Goal: Task Accomplishment & Management: Manage account settings

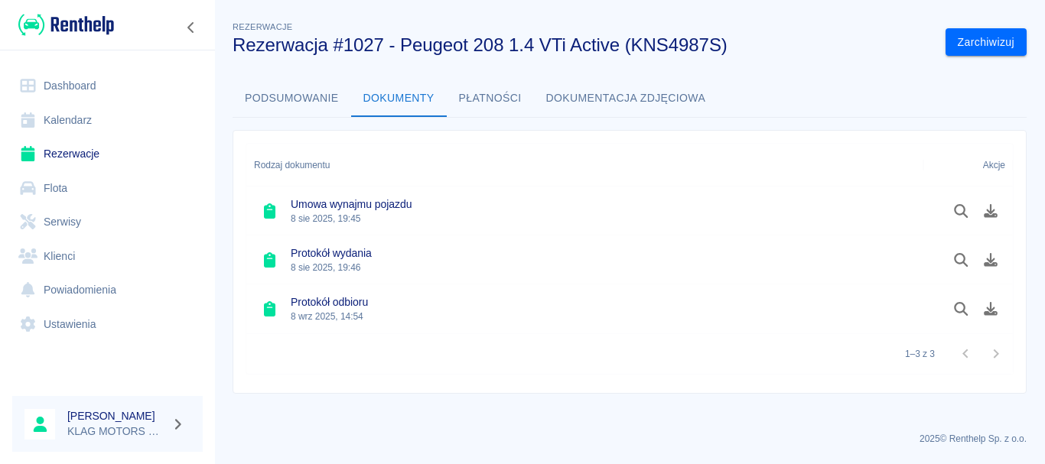
click at [128, 152] on link "Rezerwacje" at bounding box center [107, 154] width 190 height 34
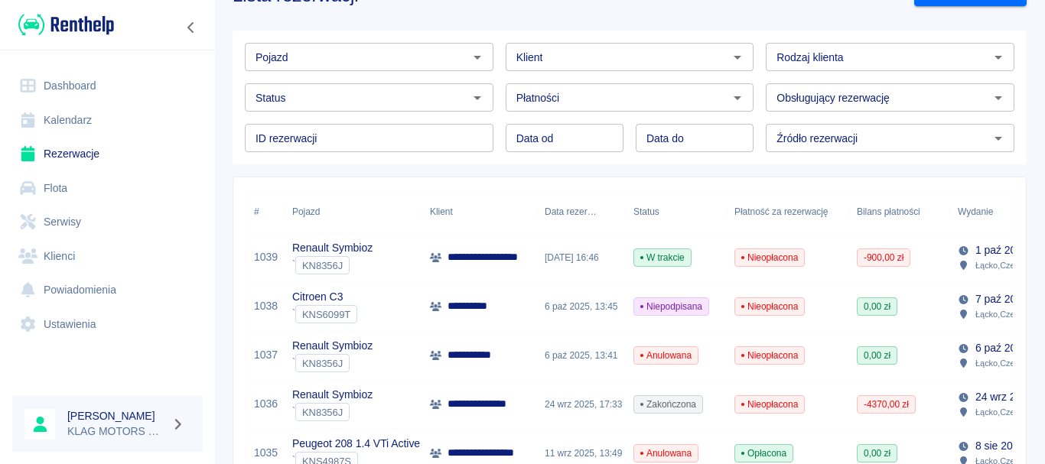
scroll to position [76, 0]
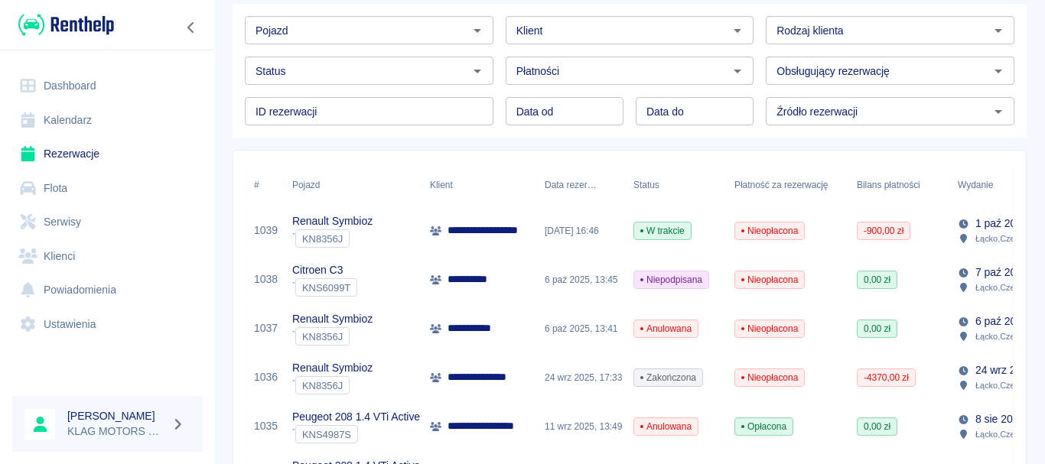
click at [388, 235] on div "Renault Symbioz ` KN8356J" at bounding box center [354, 231] width 138 height 49
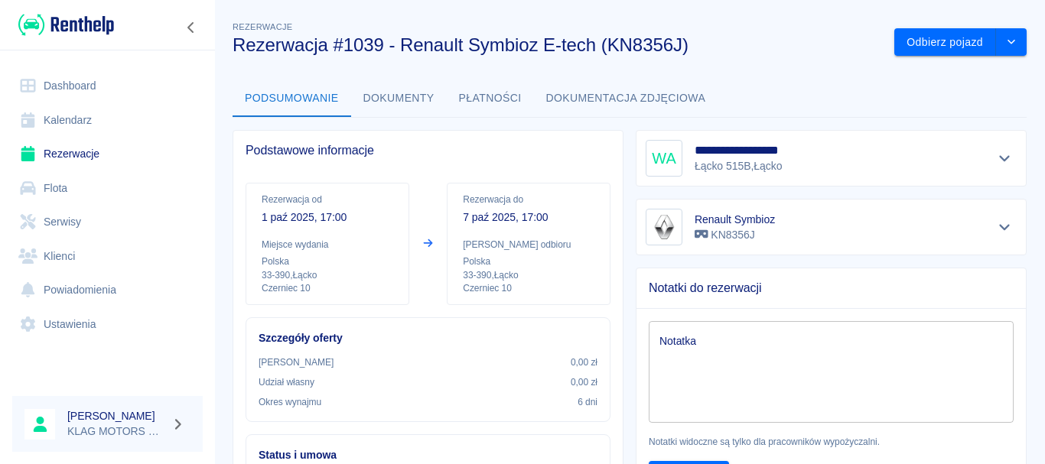
click at [415, 93] on button "Dokumenty" at bounding box center [399, 98] width 96 height 37
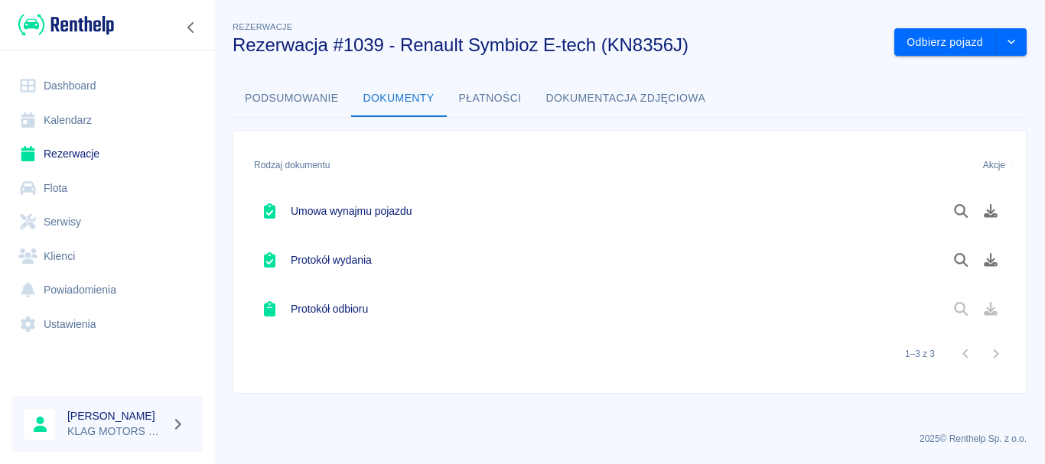
click at [127, 158] on link "Rezerwacje" at bounding box center [107, 154] width 190 height 34
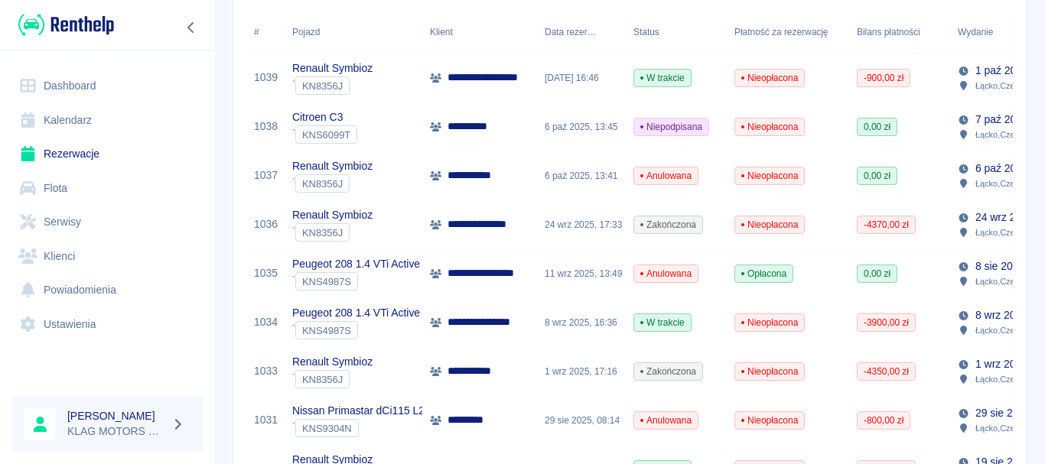
scroll to position [306, 0]
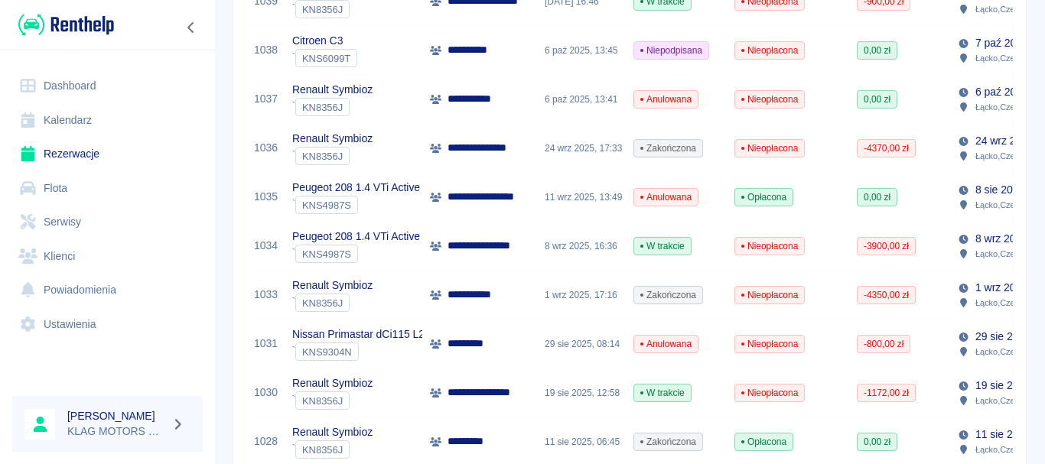
click at [405, 150] on div "Renault Symbioz ` KN8356J" at bounding box center [354, 148] width 138 height 49
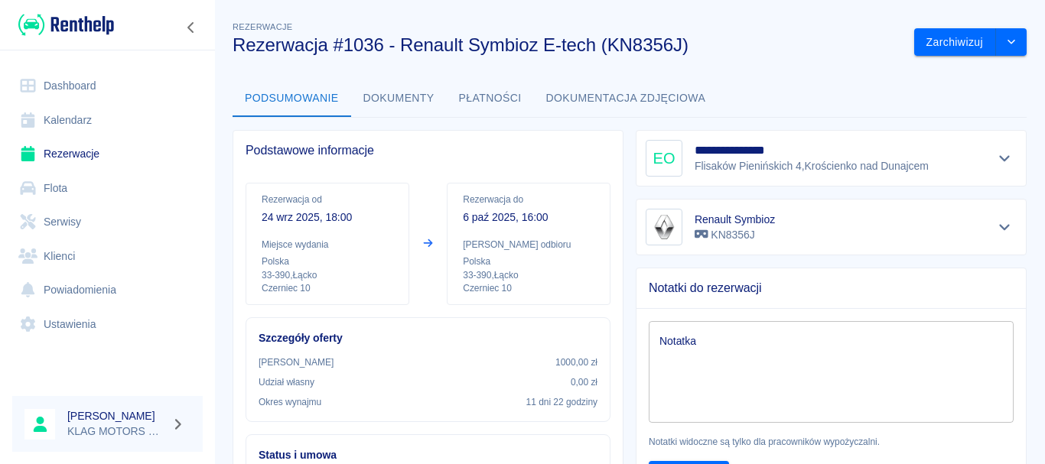
click at [415, 92] on button "Dokumenty" at bounding box center [399, 98] width 96 height 37
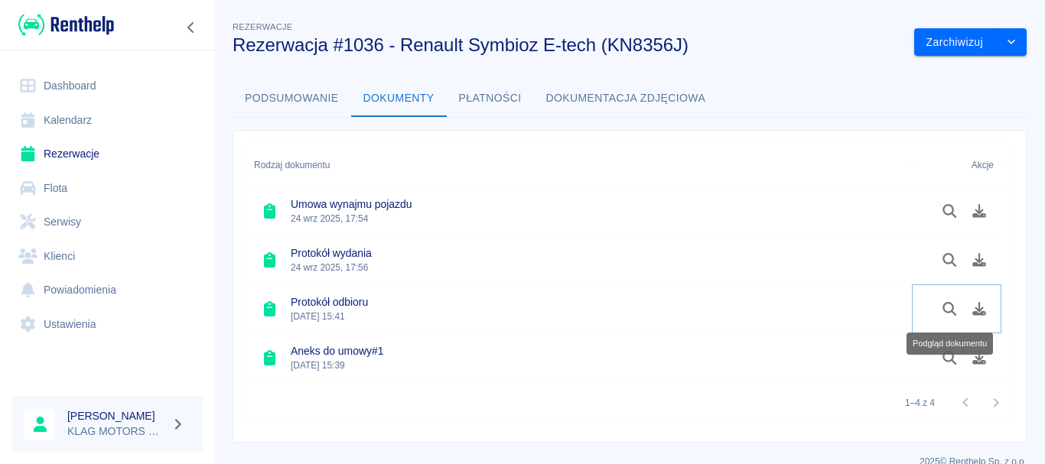
click at [946, 303] on icon "Podgląd dokumentu" at bounding box center [949, 309] width 14 height 14
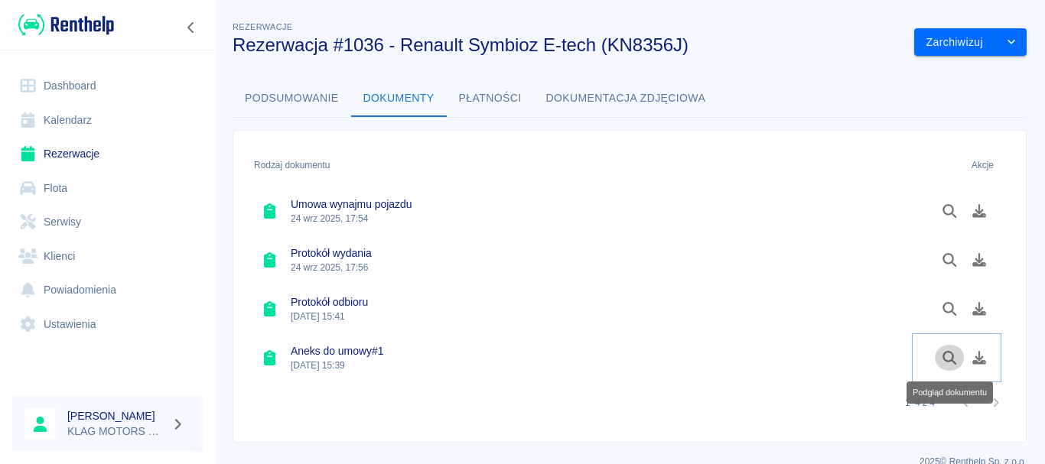
click at [950, 364] on icon "Podgląd dokumentu" at bounding box center [950, 358] width 18 height 14
click at [94, 150] on link "Rezerwacje" at bounding box center [107, 154] width 190 height 34
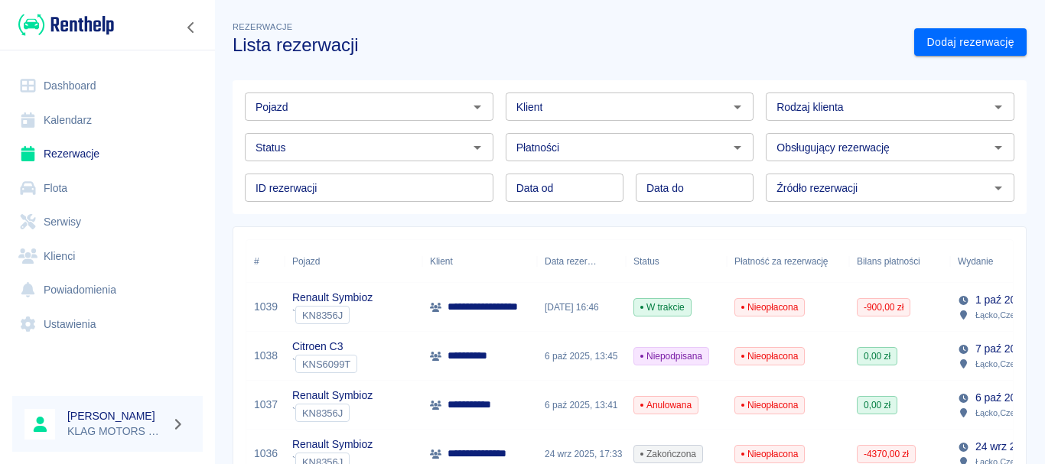
click at [386, 312] on div "Renault Symbioz ` KN8356J" at bounding box center [354, 307] width 138 height 49
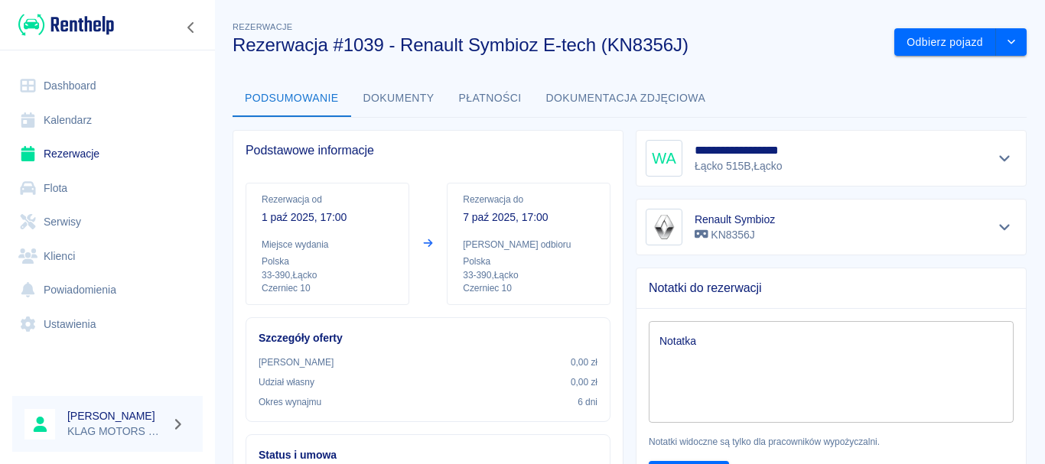
click at [434, 102] on button "Dokumenty" at bounding box center [399, 98] width 96 height 37
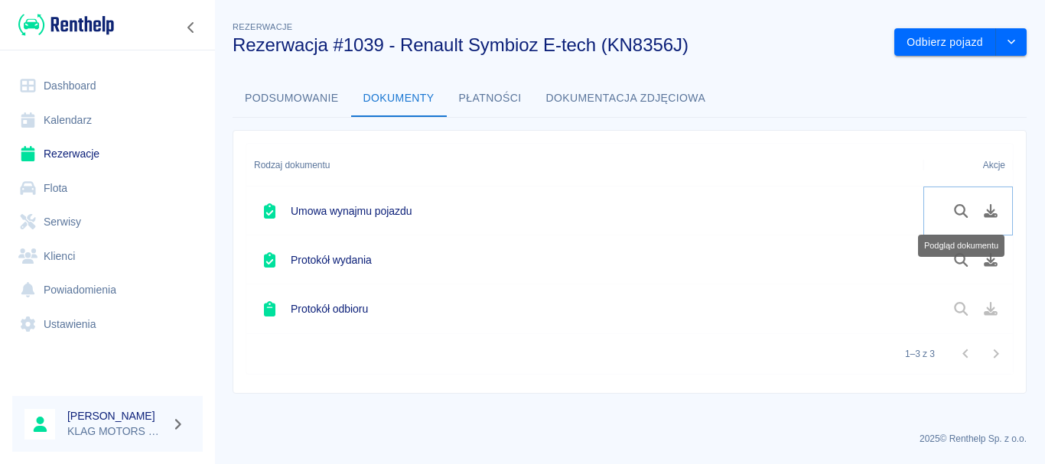
click at [966, 220] on button "Podgląd dokumentu" at bounding box center [961, 211] width 30 height 26
click at [965, 267] on button "Podgląd dokumentu" at bounding box center [961, 260] width 30 height 26
click at [63, 159] on link "Rezerwacje" at bounding box center [107, 154] width 190 height 34
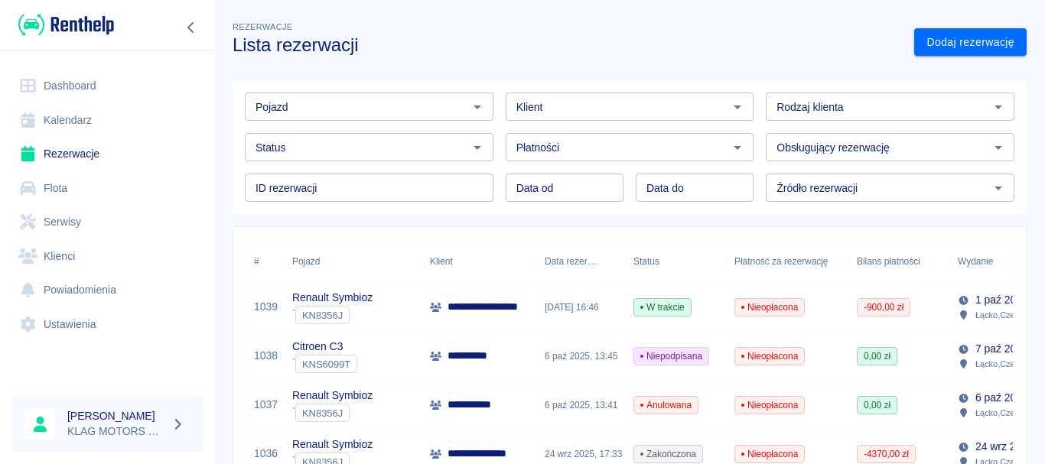
scroll to position [76, 0]
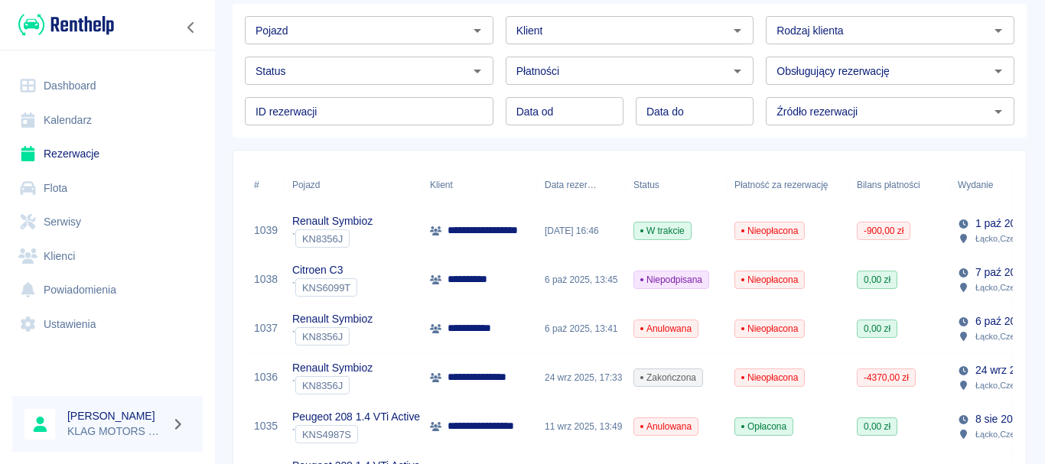
click at [404, 286] on div "Citroen C3 ` KNS6099T" at bounding box center [354, 279] width 138 height 49
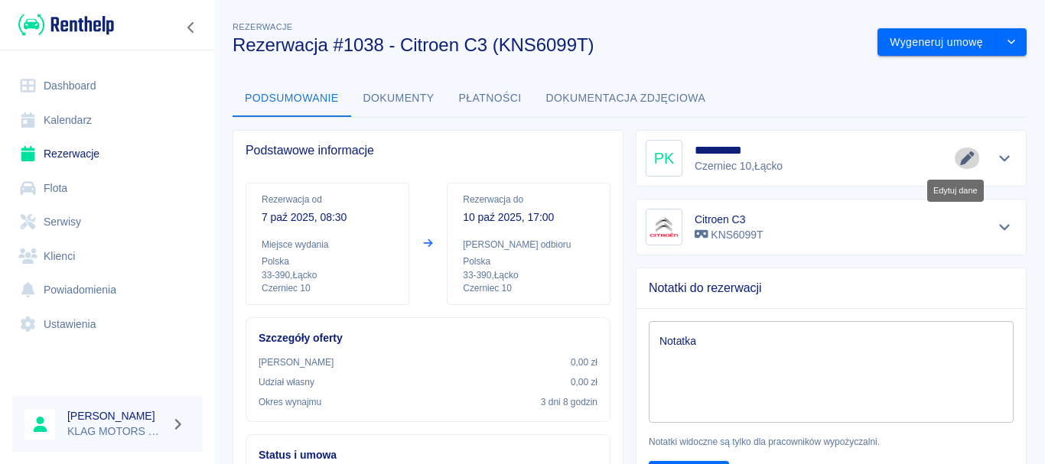
click at [960, 159] on icon "Edytuj dane" at bounding box center [967, 158] width 14 height 14
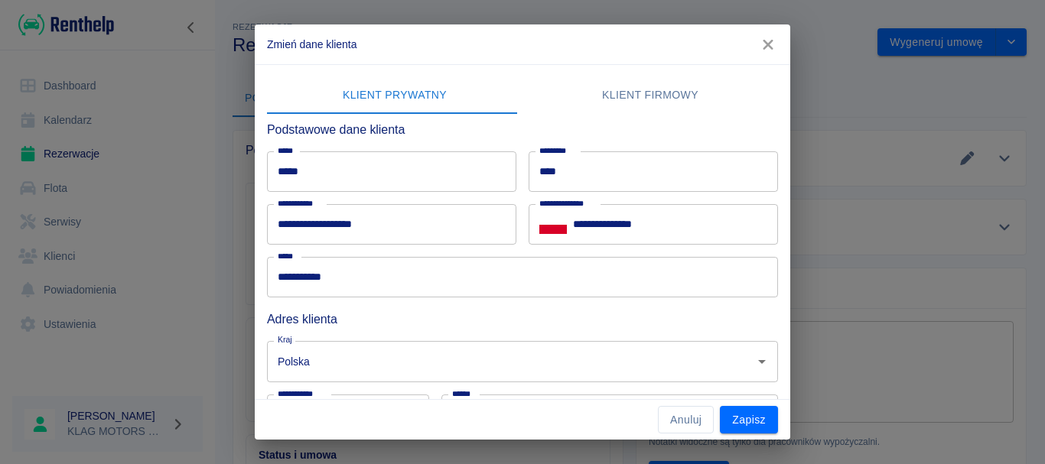
click at [774, 41] on icon "button" at bounding box center [768, 45] width 20 height 16
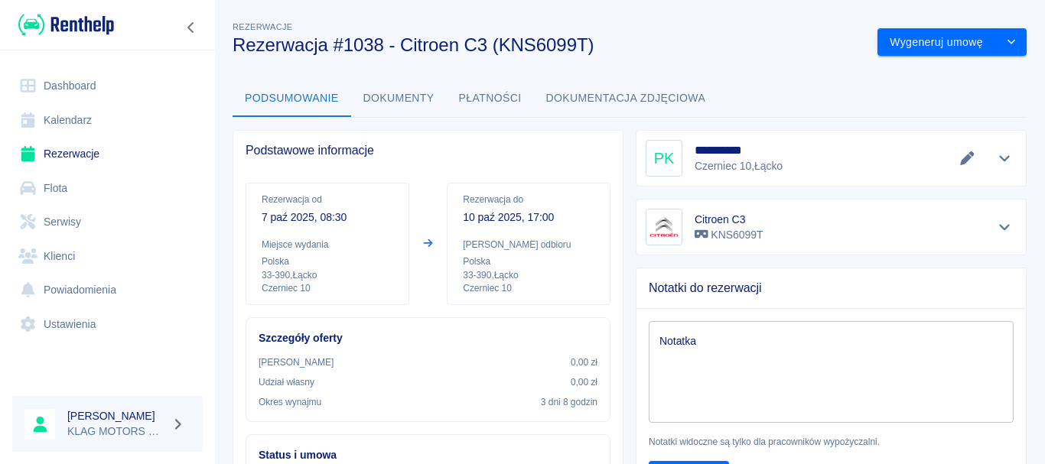
click at [996, 162] on icon "Pokaż szczegóły" at bounding box center [1005, 158] width 18 height 14
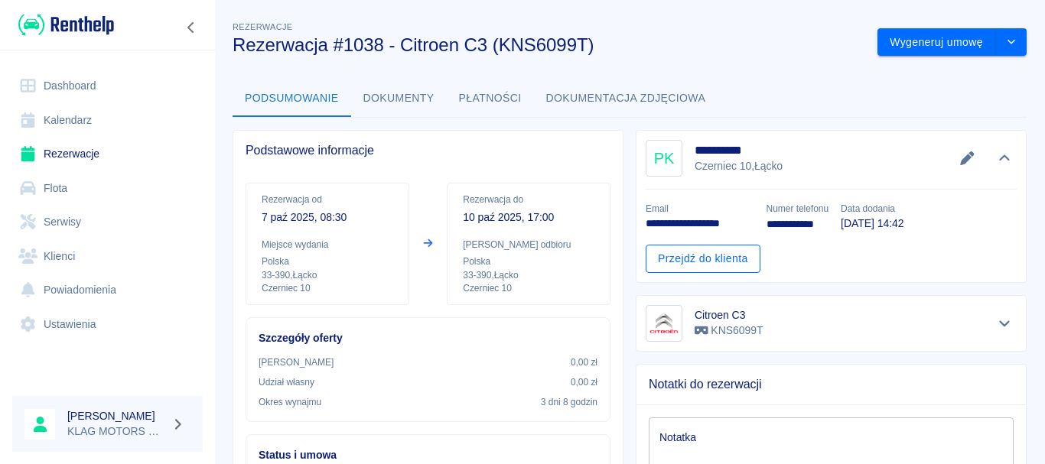
click at [711, 259] on link "Przejdź do klienta" at bounding box center [703, 259] width 115 height 28
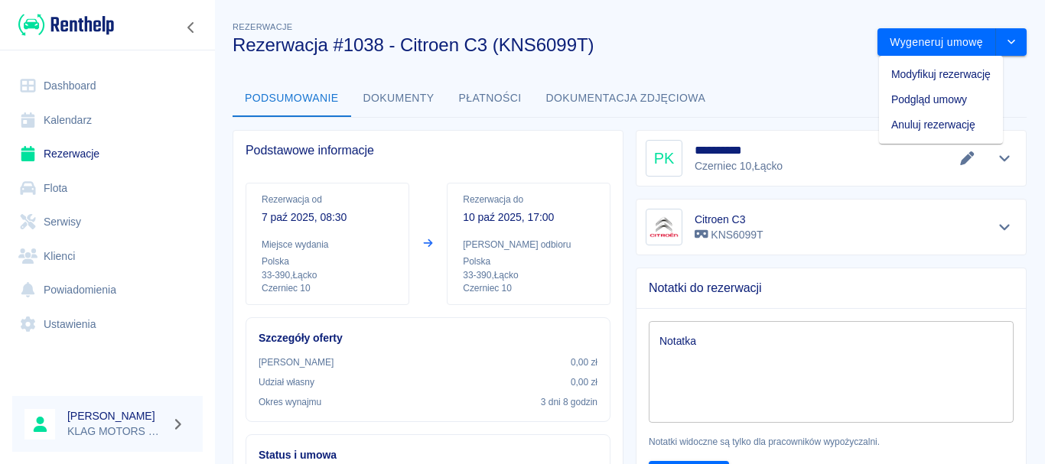
click at [925, 80] on li "Modyfikuj rezerwację" at bounding box center [941, 74] width 124 height 25
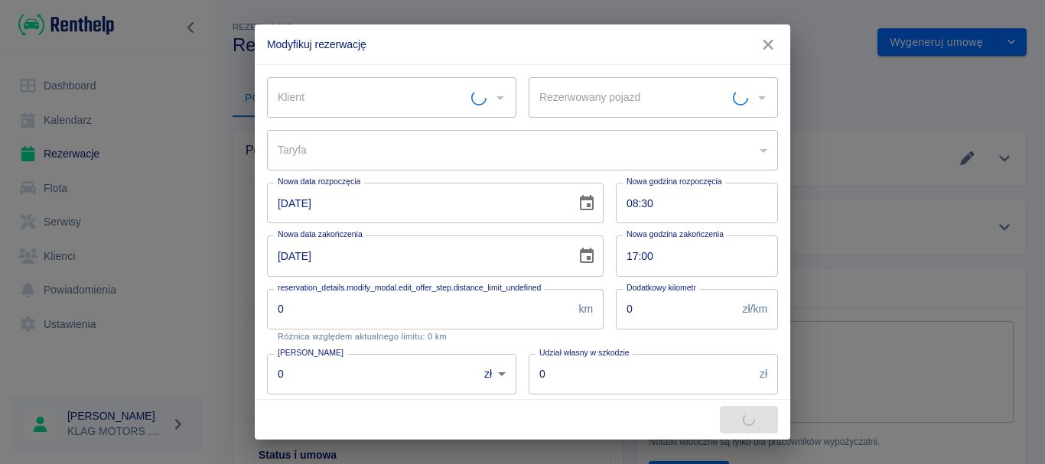
type input "[PERSON_NAME]"
type input "Citroen C3 - KNS6099T"
type input "3eb2afea-40f3-446f-b8c5-1a91109f6799"
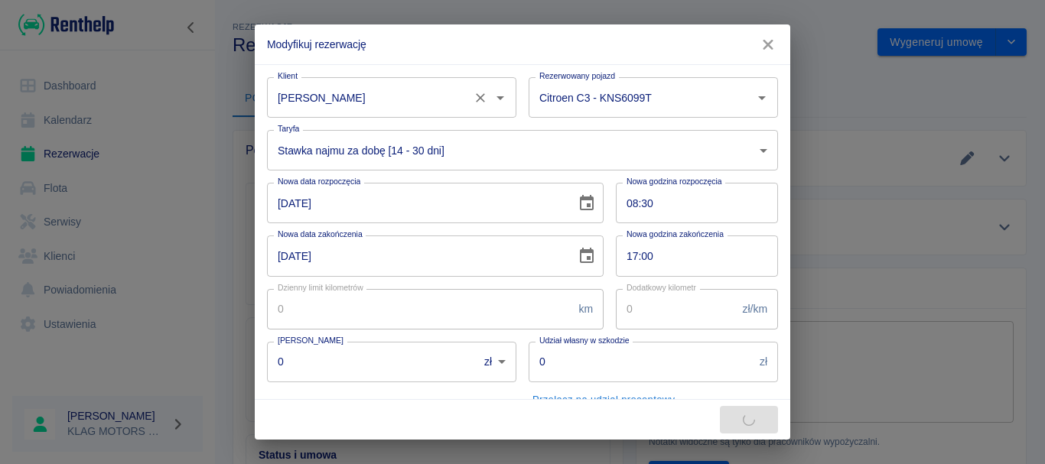
type input "400"
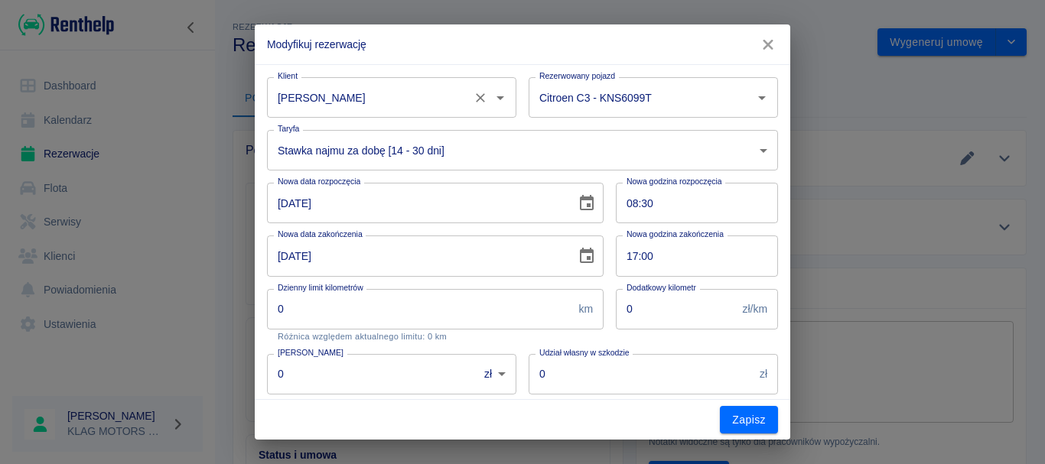
click at [346, 91] on input "[PERSON_NAME]" at bounding box center [370, 97] width 193 height 27
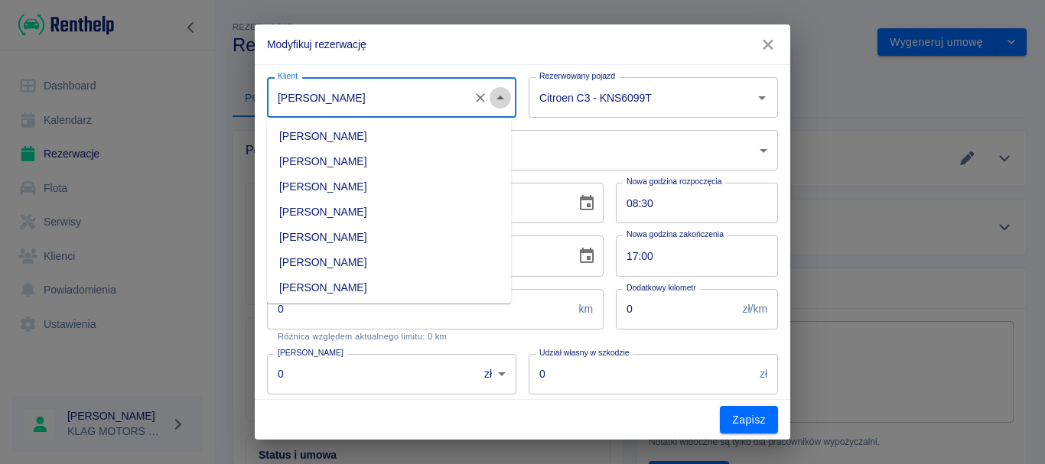
click at [491, 92] on icon "Zamknij" at bounding box center [500, 98] width 18 height 18
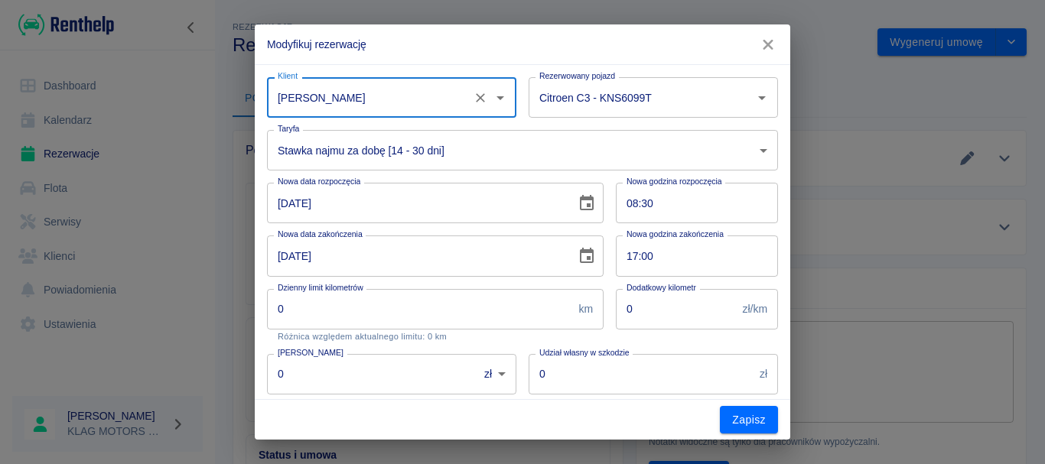
click at [353, 97] on input "[PERSON_NAME]" at bounding box center [370, 97] width 193 height 27
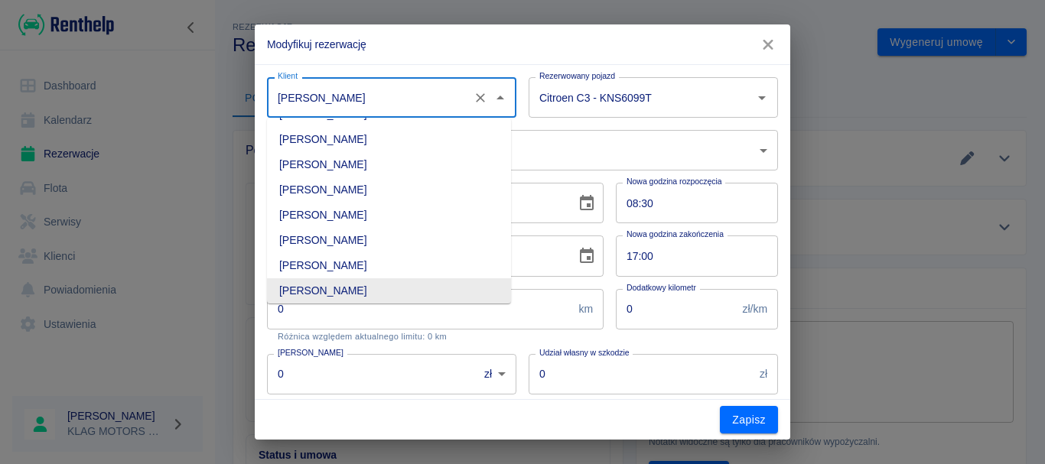
click at [353, 97] on input "[PERSON_NAME]" at bounding box center [370, 97] width 193 height 27
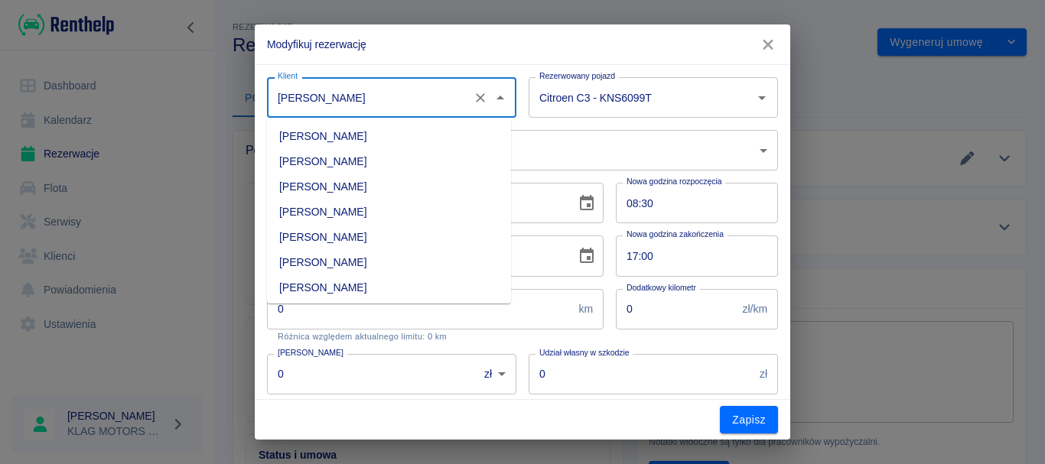
click at [768, 41] on icon "button" at bounding box center [768, 45] width 20 height 16
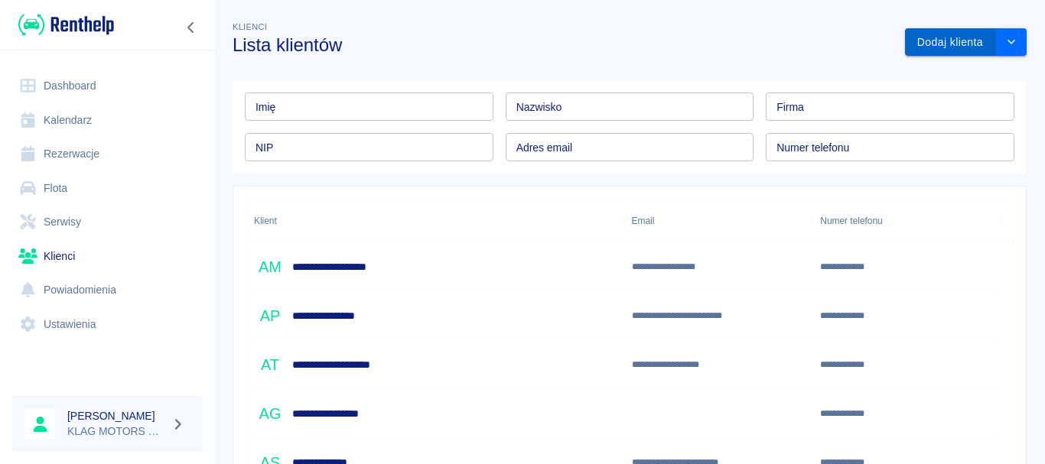
click at [952, 41] on button "Dodaj klienta" at bounding box center [950, 42] width 91 height 28
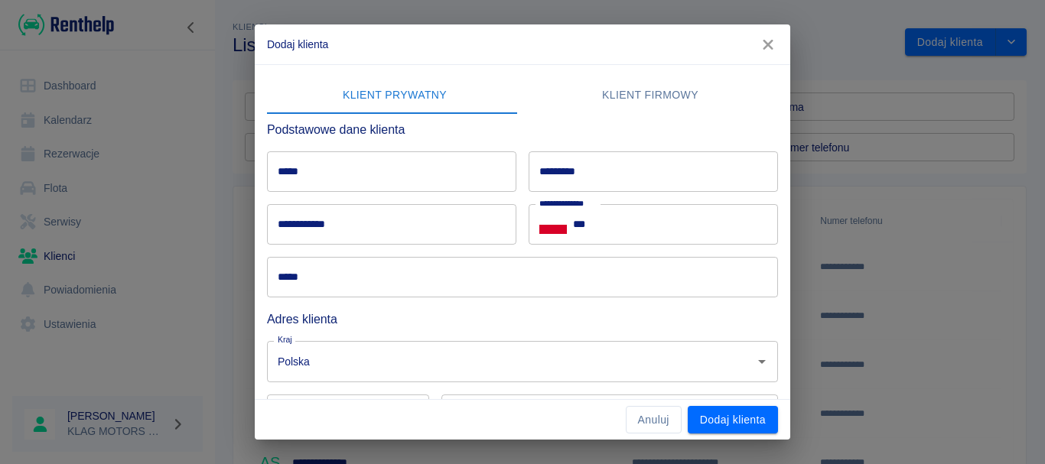
click at [353, 173] on input "*****" at bounding box center [391, 171] width 249 height 41
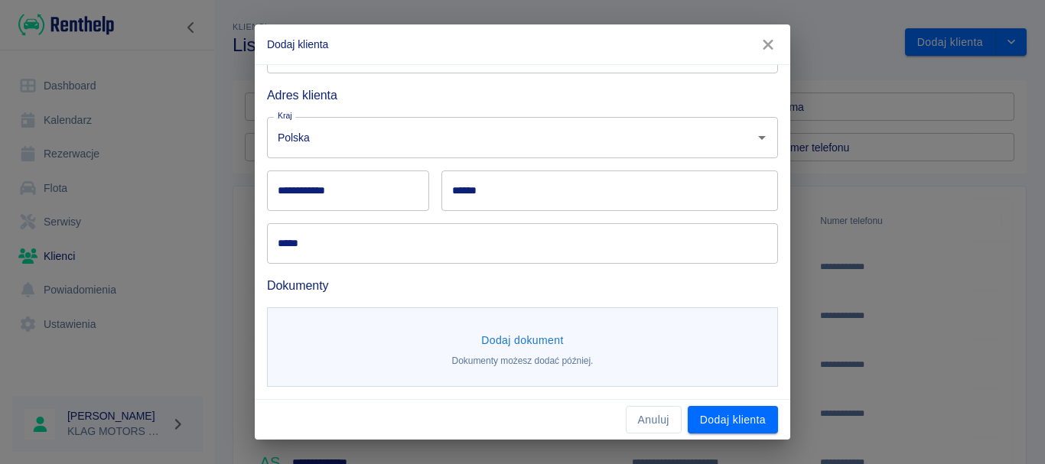
click at [493, 333] on button "Dodaj dokument" at bounding box center [522, 341] width 95 height 28
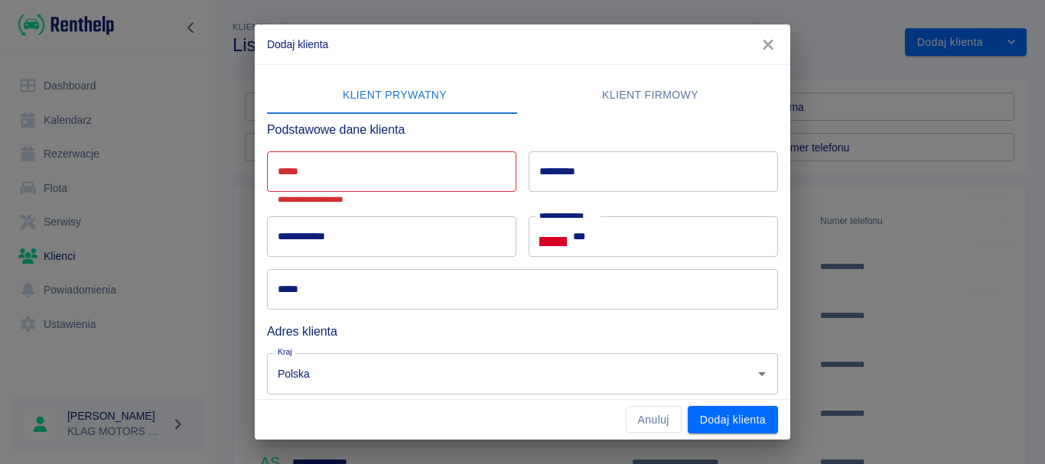
click at [383, 168] on input "*****" at bounding box center [391, 171] width 249 height 41
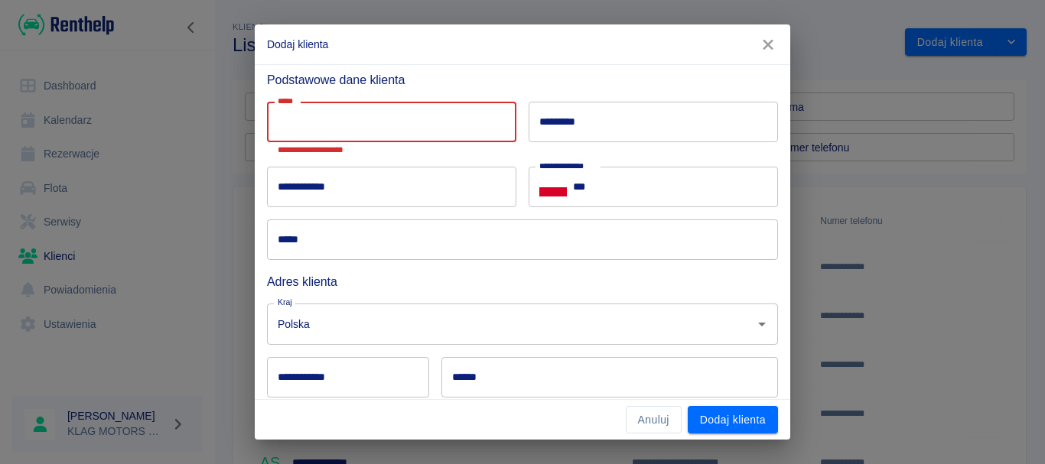
scroll to position [76, 0]
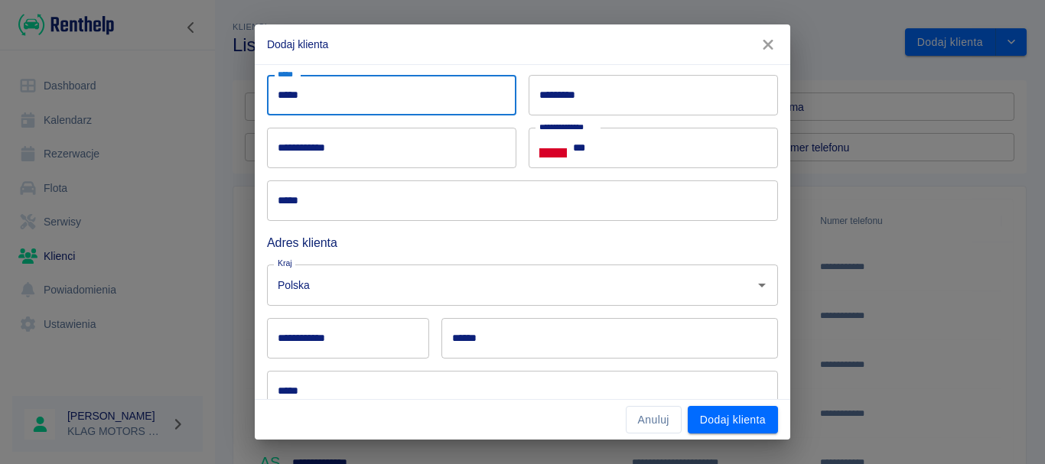
type input "*****"
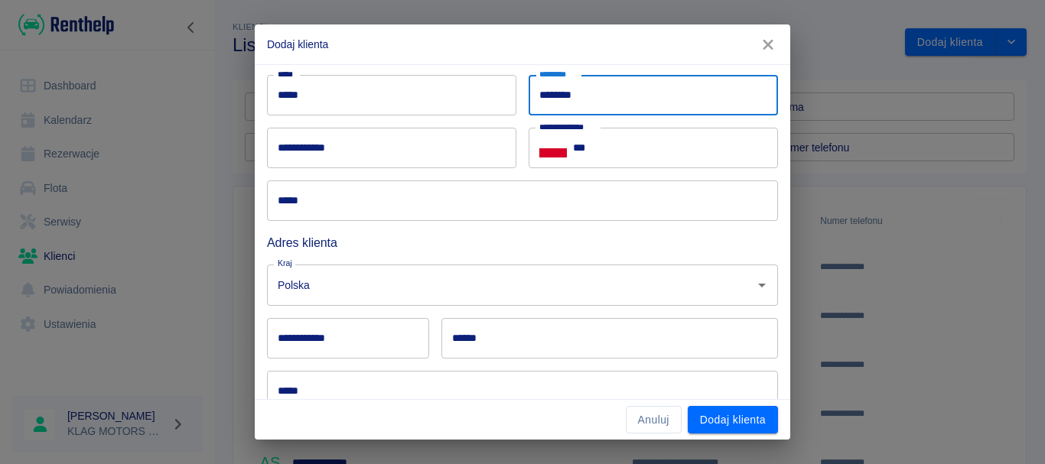
type input "********"
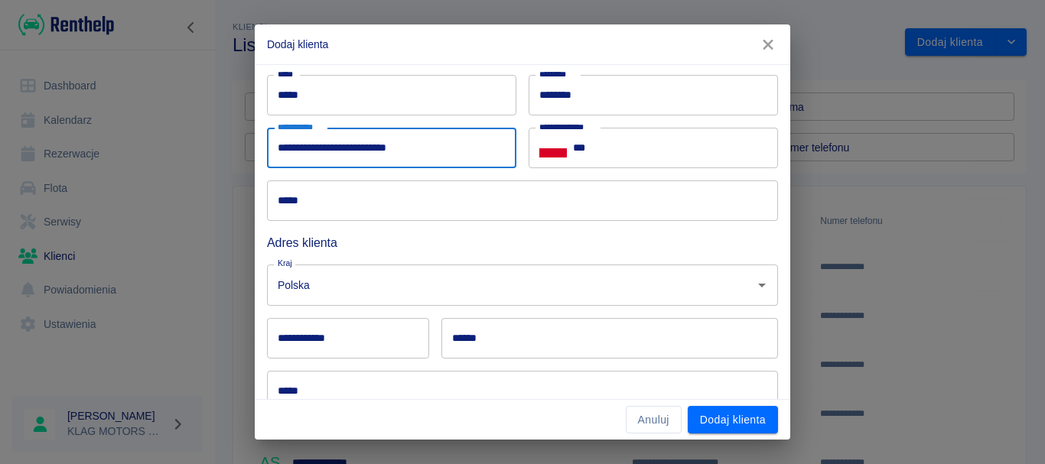
type input "**********"
click at [630, 148] on input "***" at bounding box center [675, 148] width 205 height 41
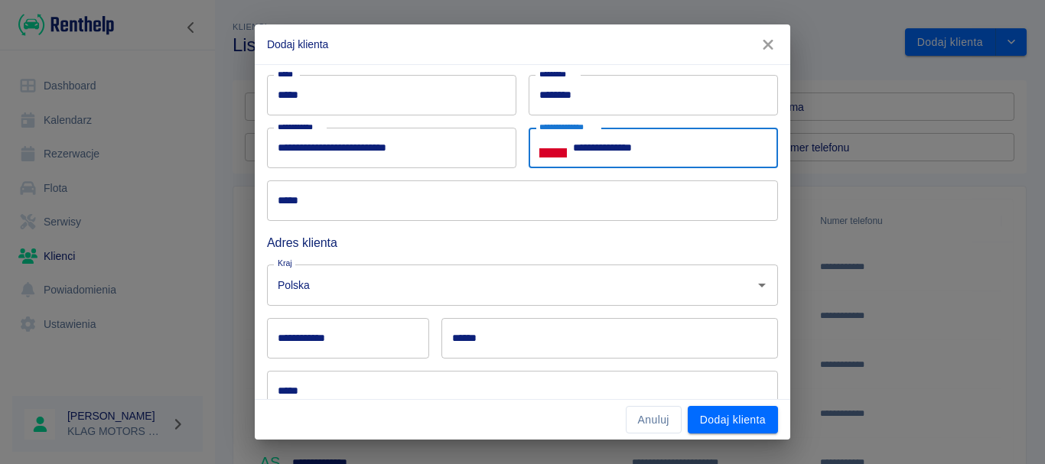
type input "**********"
click at [340, 203] on input "*****" at bounding box center [522, 201] width 511 height 41
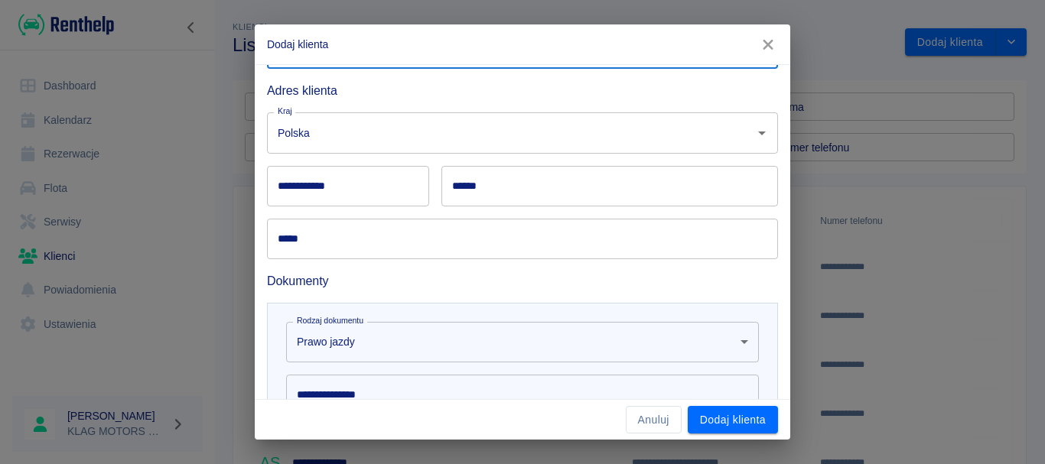
scroll to position [229, 0]
type input "**********"
click at [339, 138] on input "Polska" at bounding box center [501, 132] width 454 height 27
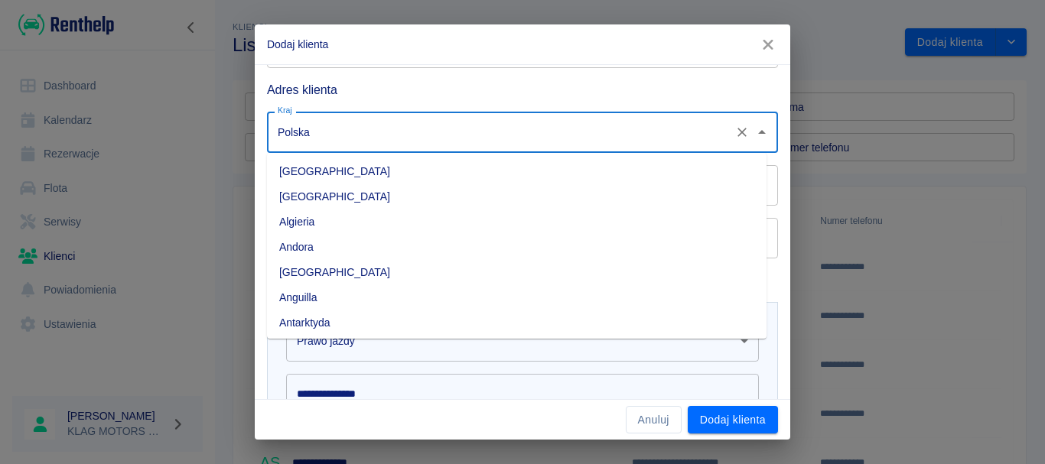
scroll to position [4086, 0]
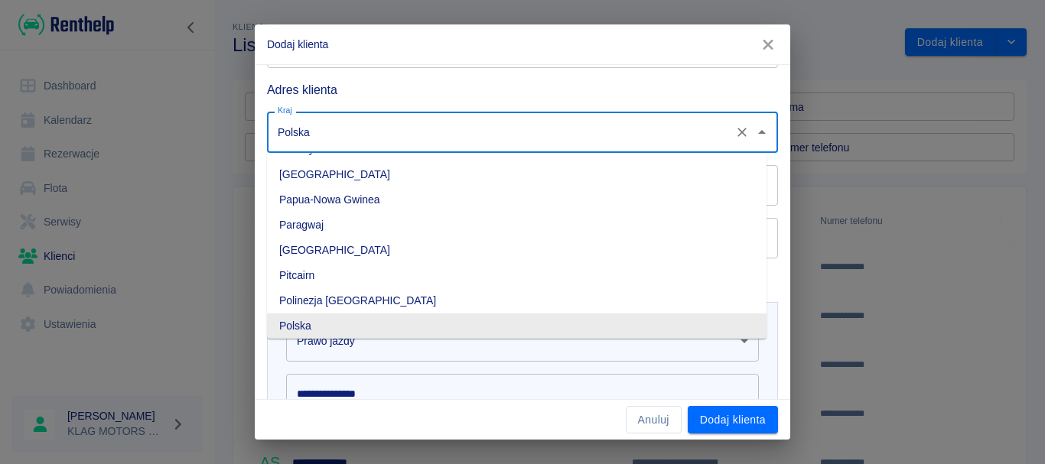
click at [348, 129] on input "Polska" at bounding box center [501, 132] width 454 height 27
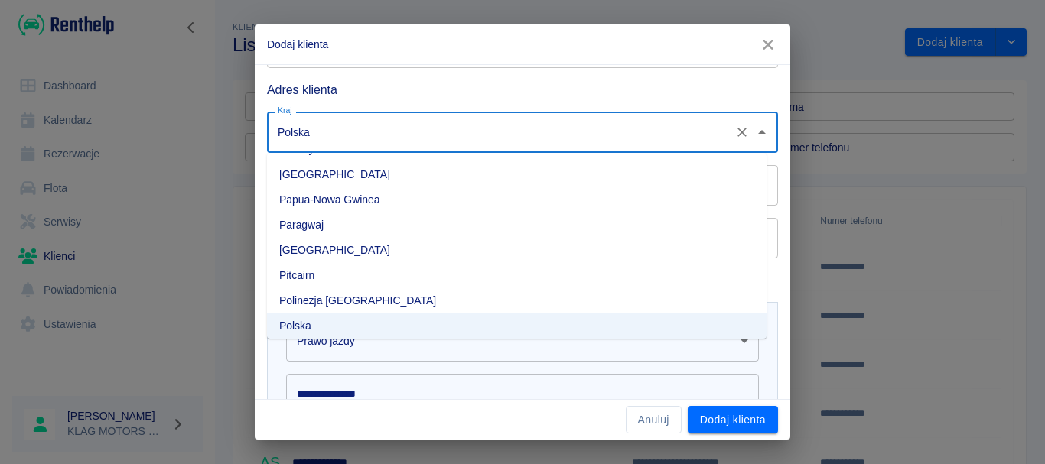
click at [295, 137] on input "Polska" at bounding box center [501, 132] width 454 height 27
click at [396, 101] on div "Kraj Polska Kraj" at bounding box center [516, 125] width 523 height 53
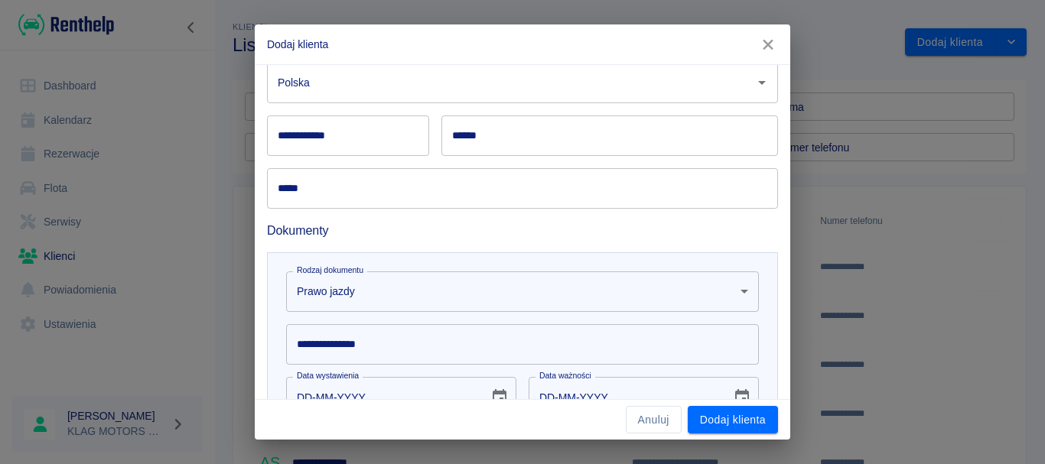
scroll to position [306, 0]
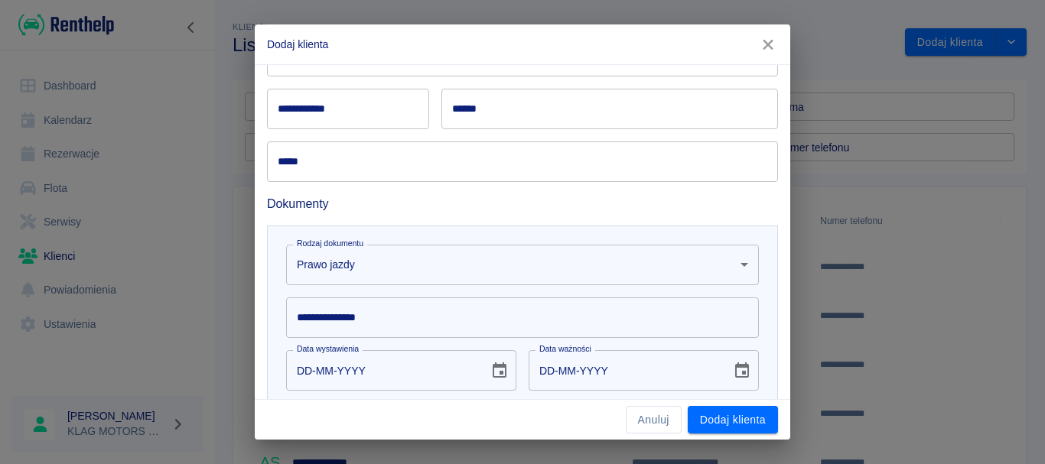
click at [333, 110] on input "**********" at bounding box center [348, 109] width 162 height 41
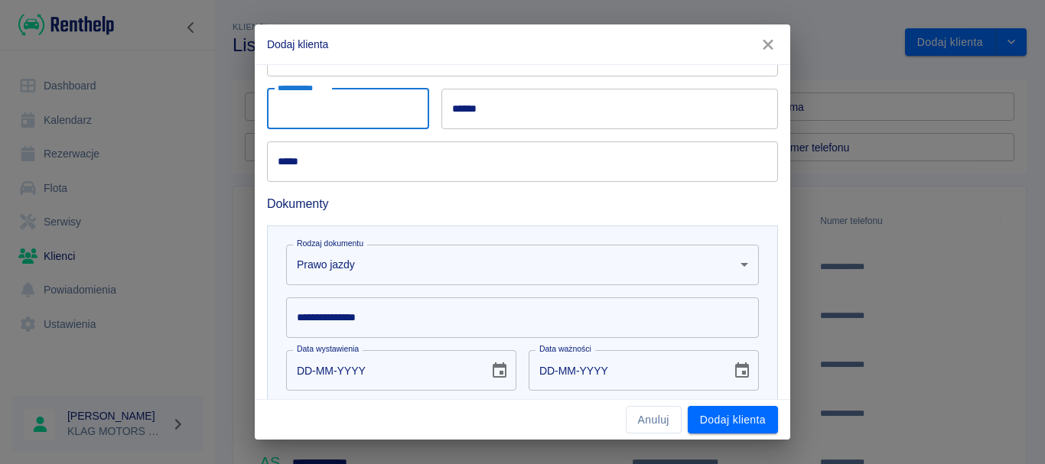
click at [333, 112] on input "**********" at bounding box center [348, 109] width 162 height 41
type input "******"
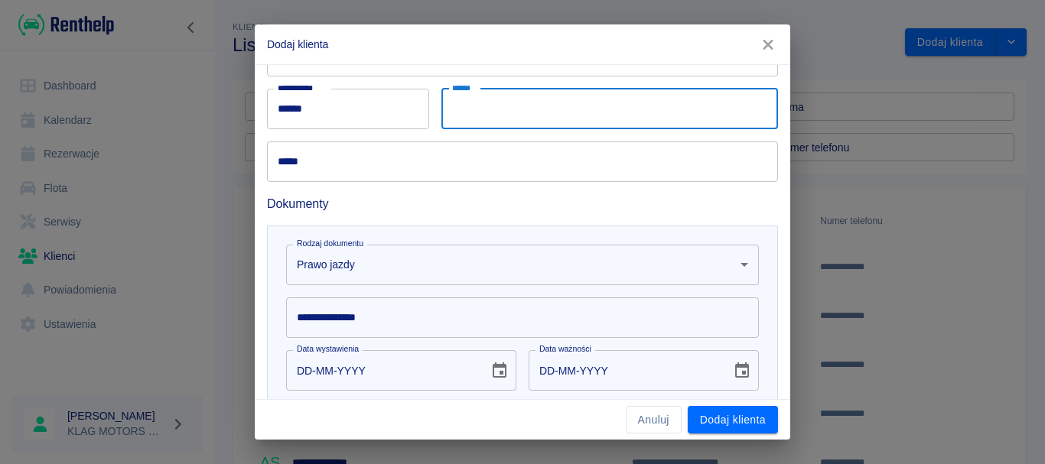
click at [485, 115] on input "******" at bounding box center [609, 109] width 337 height 41
type input "*********"
click at [408, 164] on input "*****" at bounding box center [522, 162] width 511 height 41
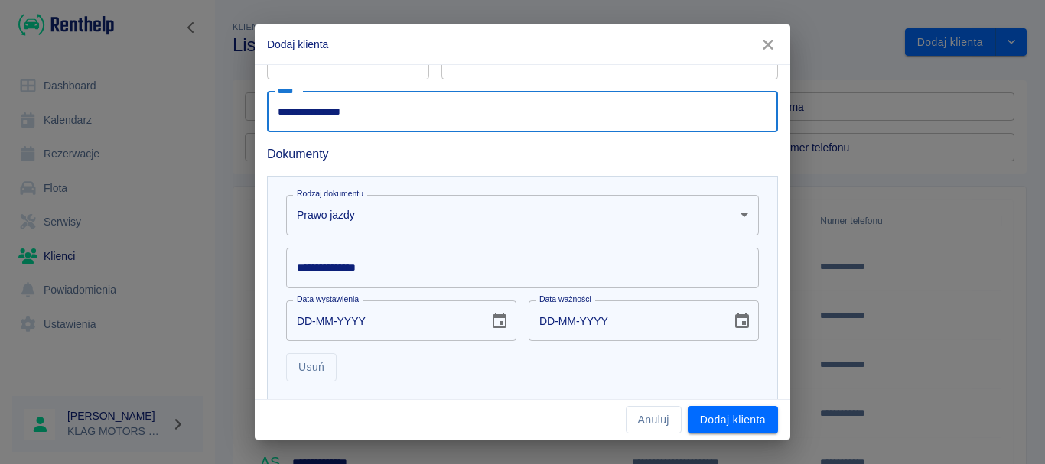
scroll to position [382, 0]
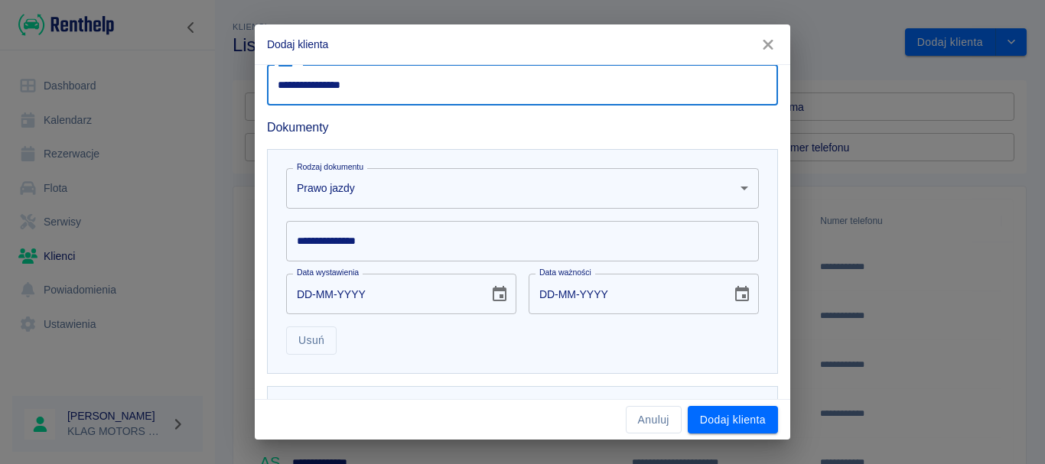
type input "**********"
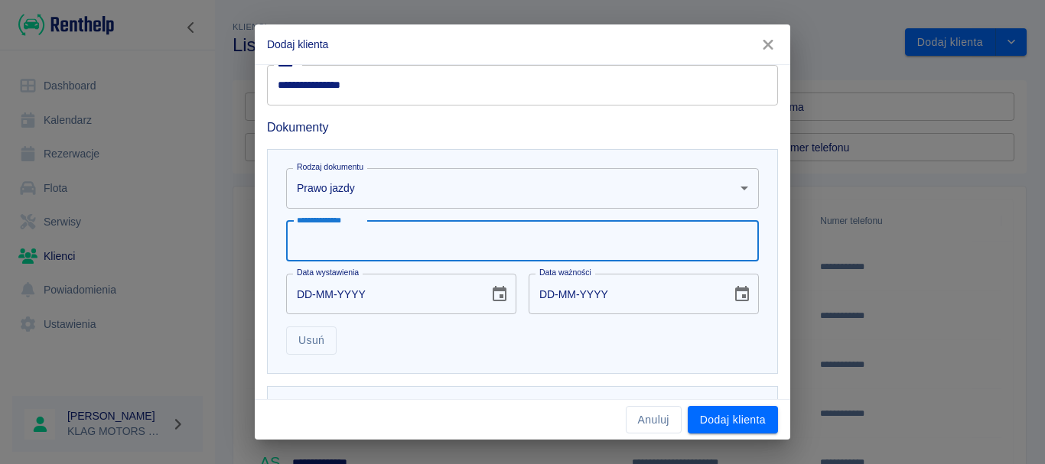
click at [336, 243] on input "**********" at bounding box center [522, 241] width 473 height 41
type input "**********"
click at [307, 298] on input "DD-MM-YYYY" at bounding box center [382, 294] width 192 height 41
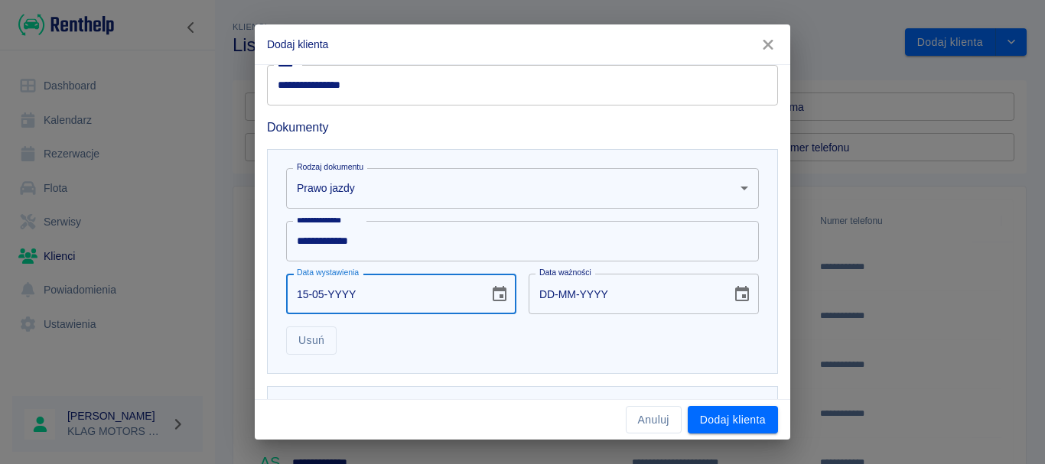
type input "15-05-0002"
type input "15-05-0012"
type input "15-05-0020"
type input "15-05-0030"
type input "15-05-0200"
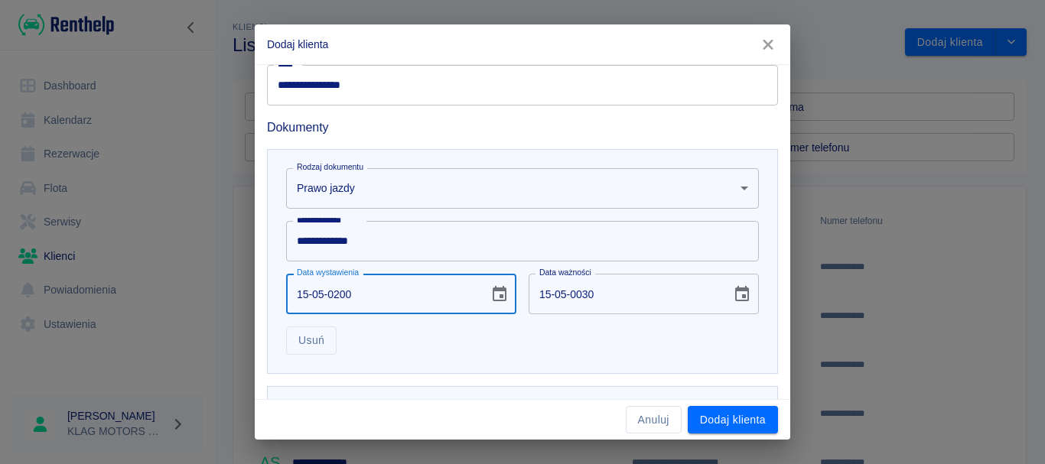
type input "15-05-0210"
type input "[DATE]"
click at [591, 357] on div "**********" at bounding box center [522, 261] width 511 height 225
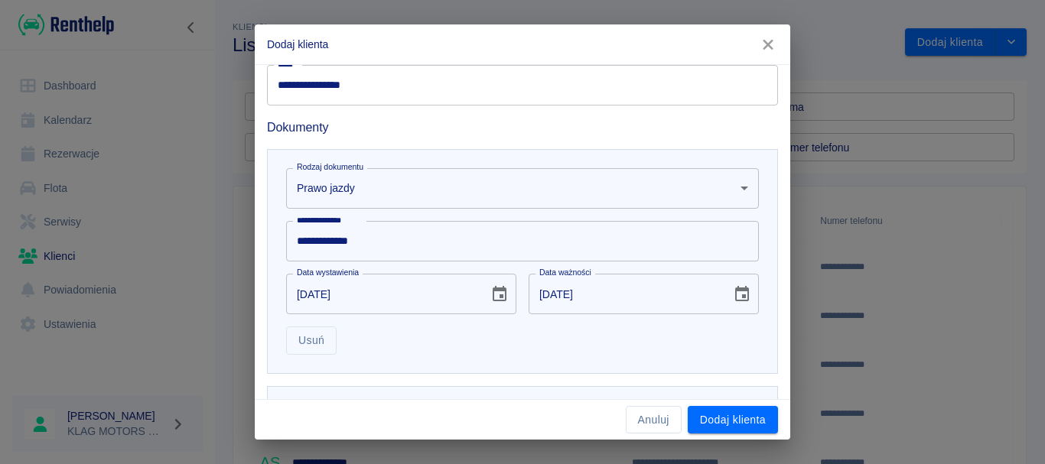
click at [727, 291] on button "Choose date, selected date is 15 maj 2010" at bounding box center [742, 294] width 31 height 31
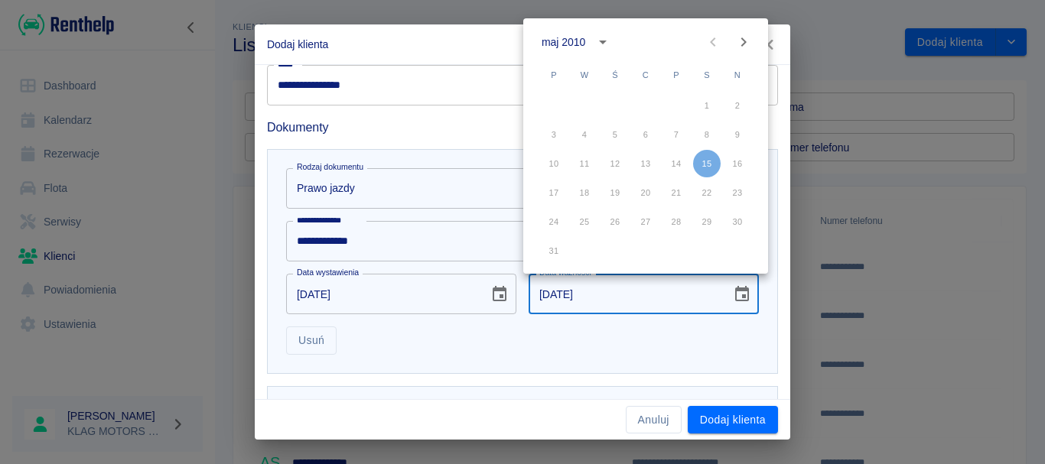
click at [602, 49] on icon "calendar view is open, switch to year view" at bounding box center [603, 42] width 18 height 18
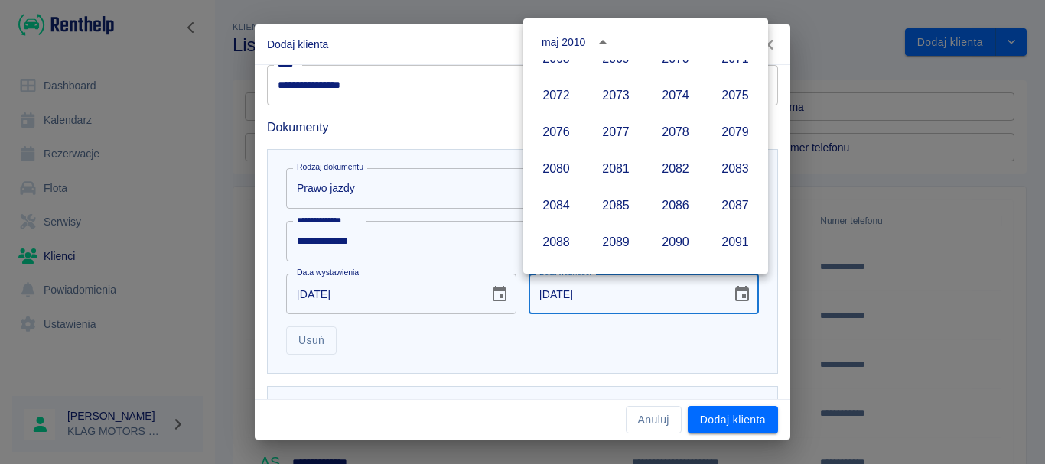
scroll to position [1606, 0]
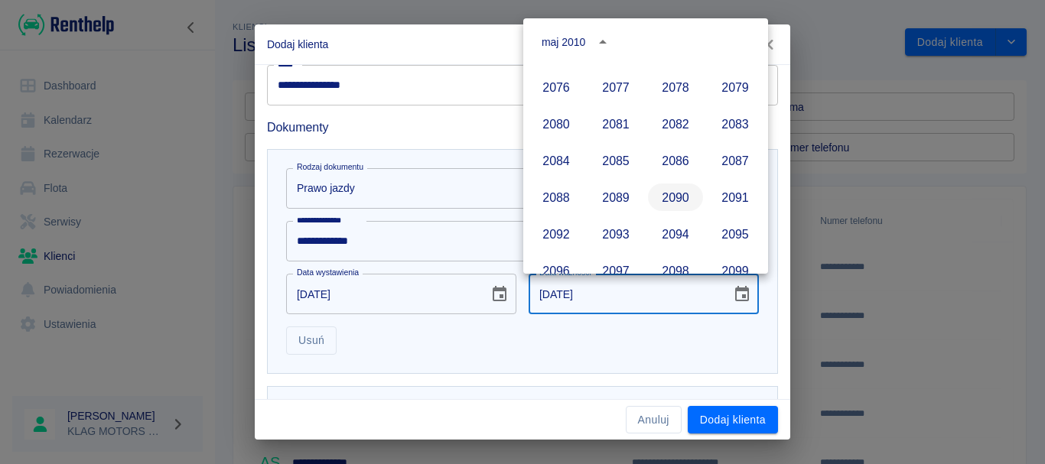
click at [661, 190] on button "2090" at bounding box center [675, 198] width 55 height 28
type input "[DATE]"
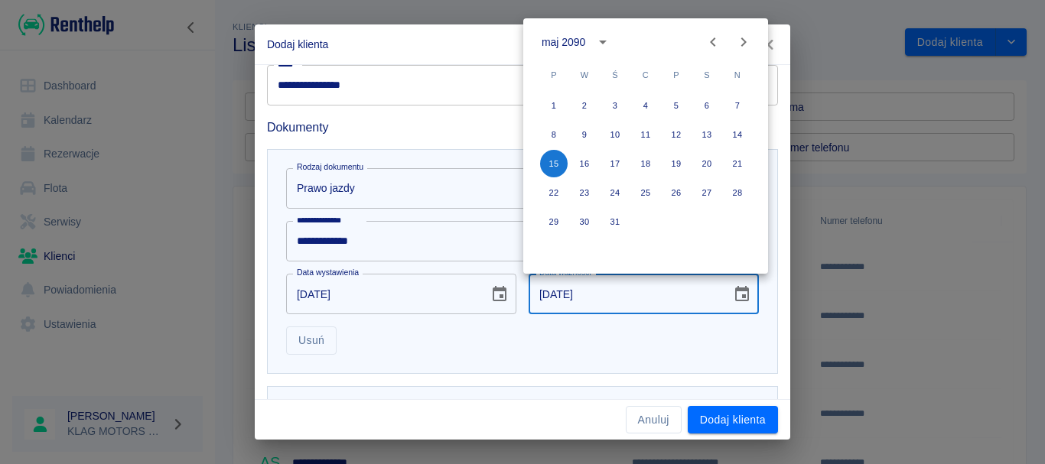
click at [607, 345] on div "Usuń" at bounding box center [516, 334] width 485 height 41
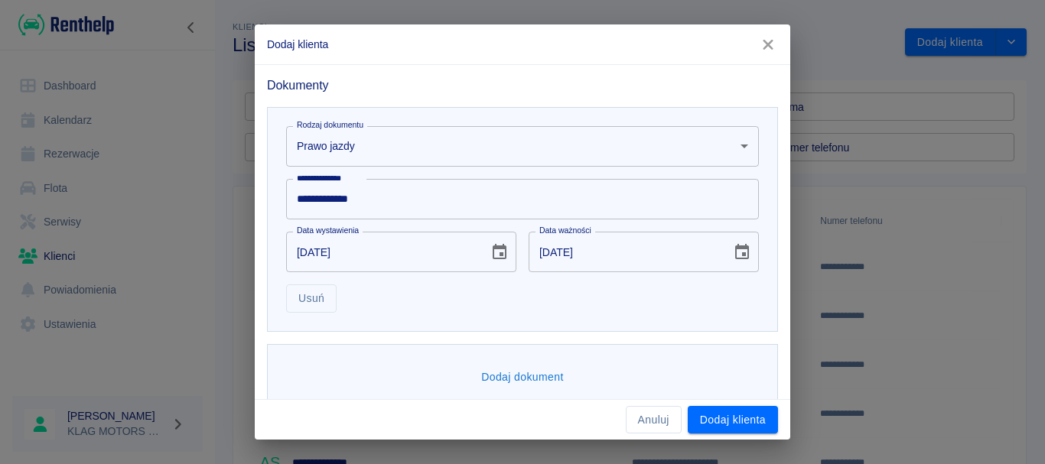
scroll to position [447, 0]
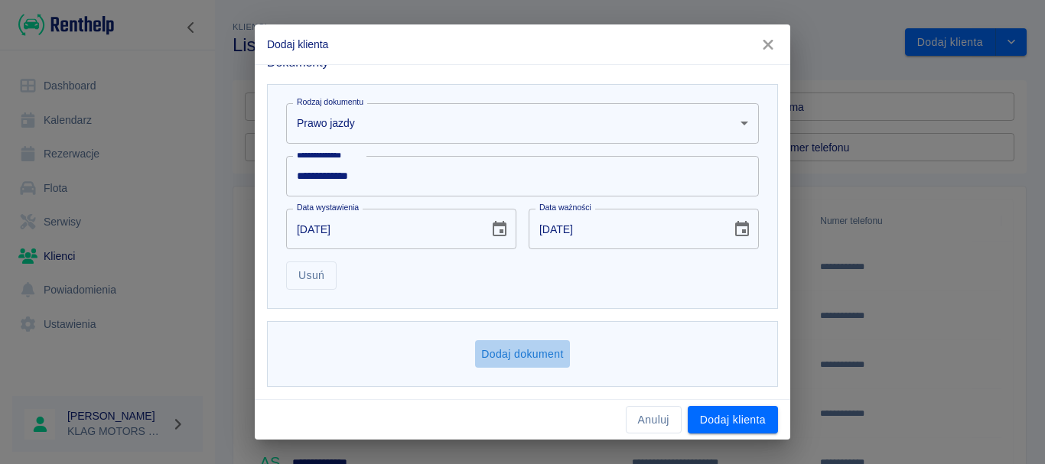
click at [519, 355] on button "Dodaj dokument" at bounding box center [522, 354] width 95 height 28
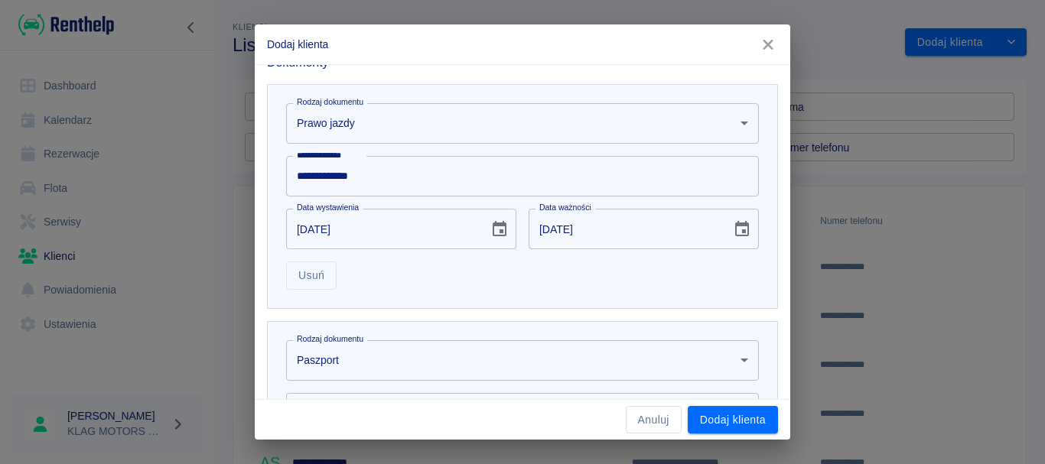
scroll to position [677, 0]
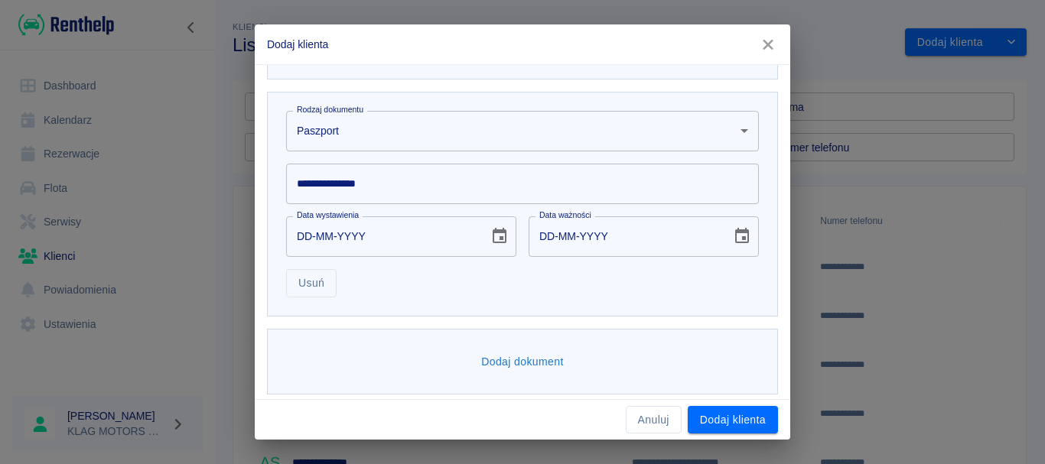
click at [356, 142] on body "**********" at bounding box center [522, 232] width 1045 height 464
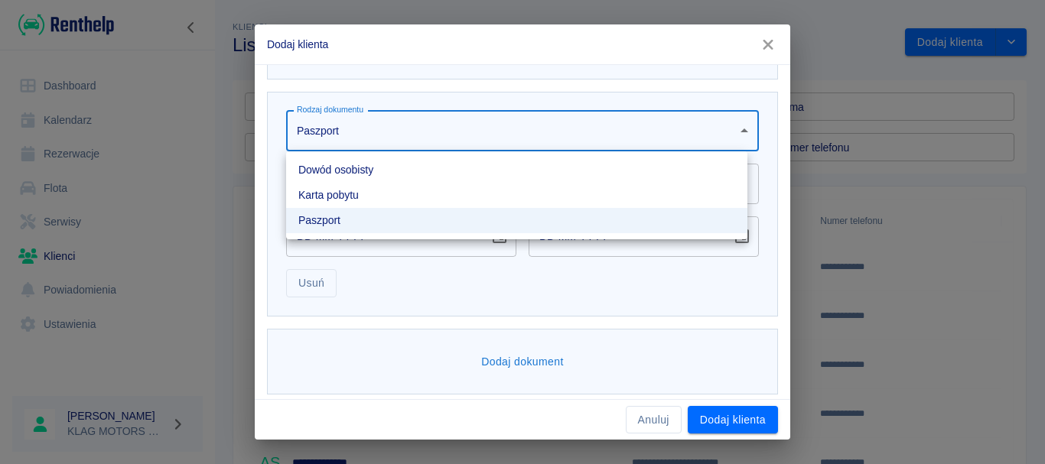
click at [341, 166] on li "Dowód osobisty" at bounding box center [516, 170] width 461 height 25
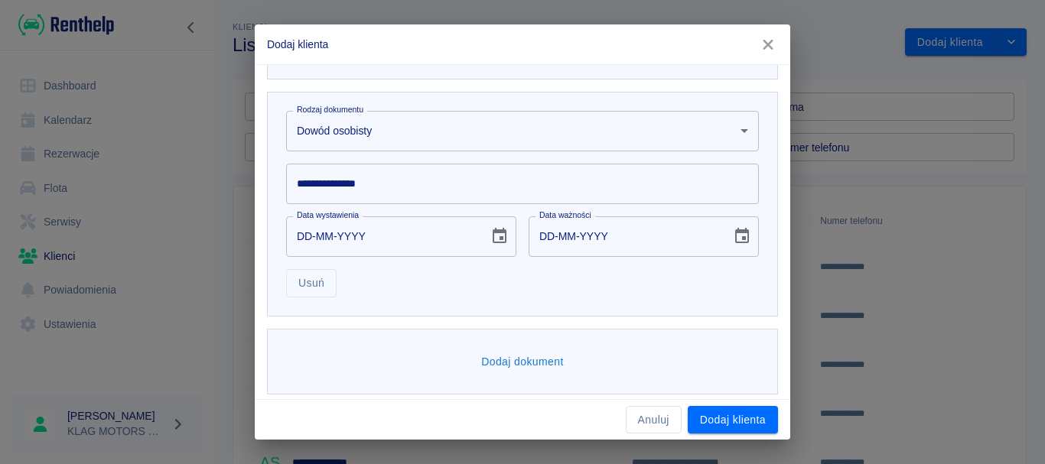
click at [338, 178] on div "**********" at bounding box center [522, 184] width 473 height 41
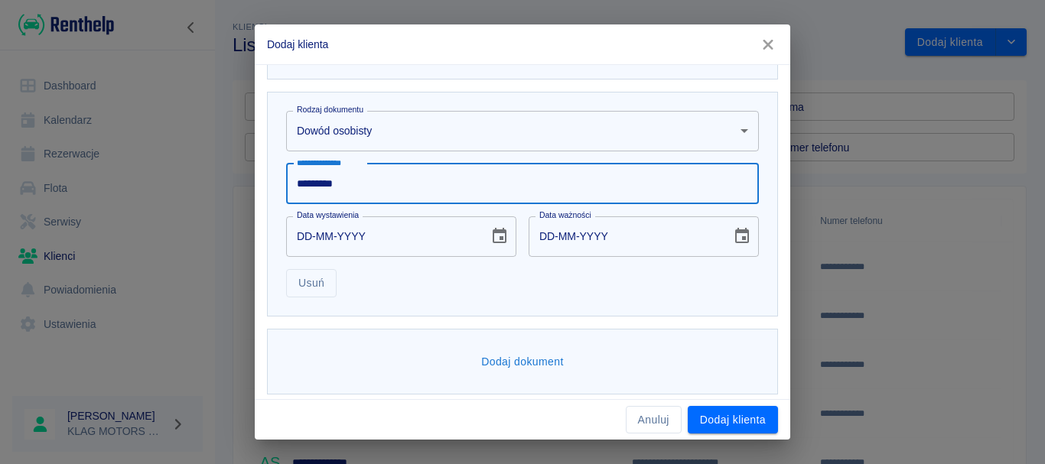
type input "*********"
click at [301, 241] on input "DD-MM-YYYY" at bounding box center [382, 236] width 192 height 41
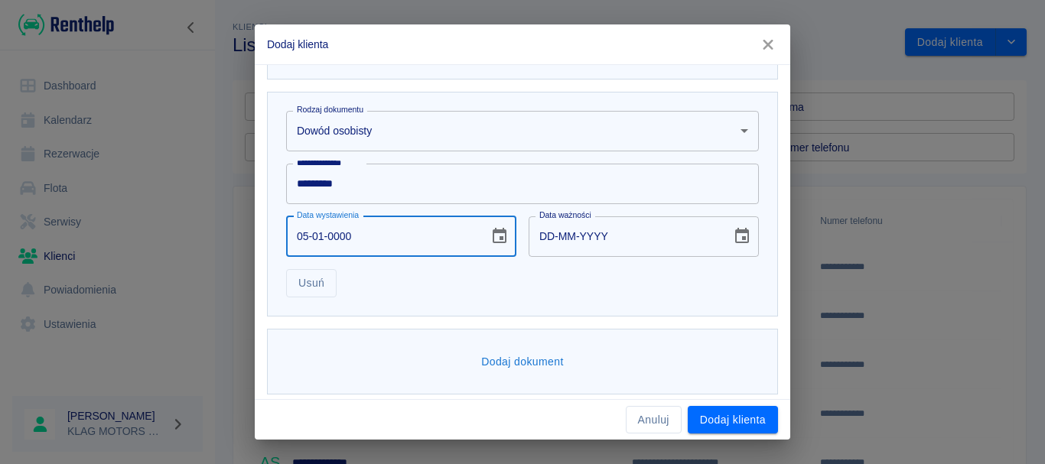
type input "05-01-0002"
type input "05-01-0012"
type input "05-01-0020"
type input "05-01-0030"
type input "05-01-0201"
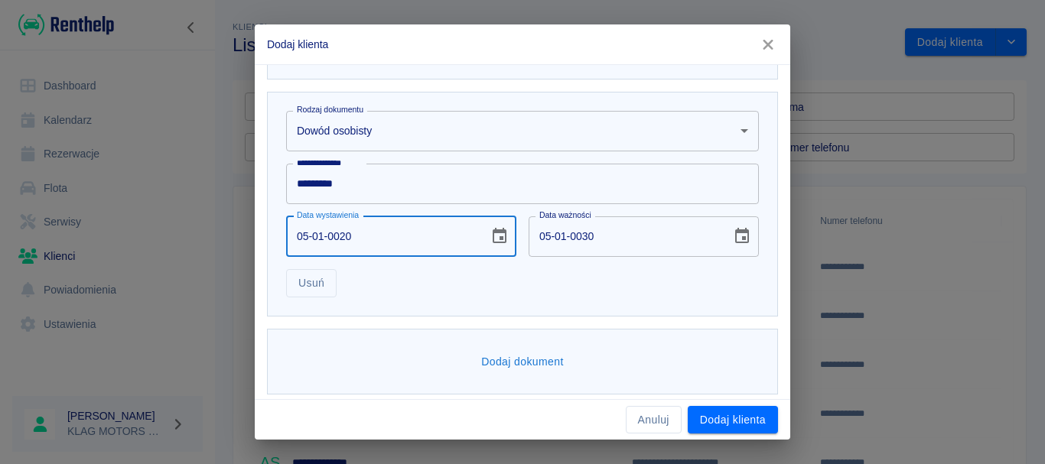
type input "05-01-0211"
type input "[DATE]"
click at [526, 320] on div "Dodaj dokument" at bounding box center [516, 356] width 523 height 79
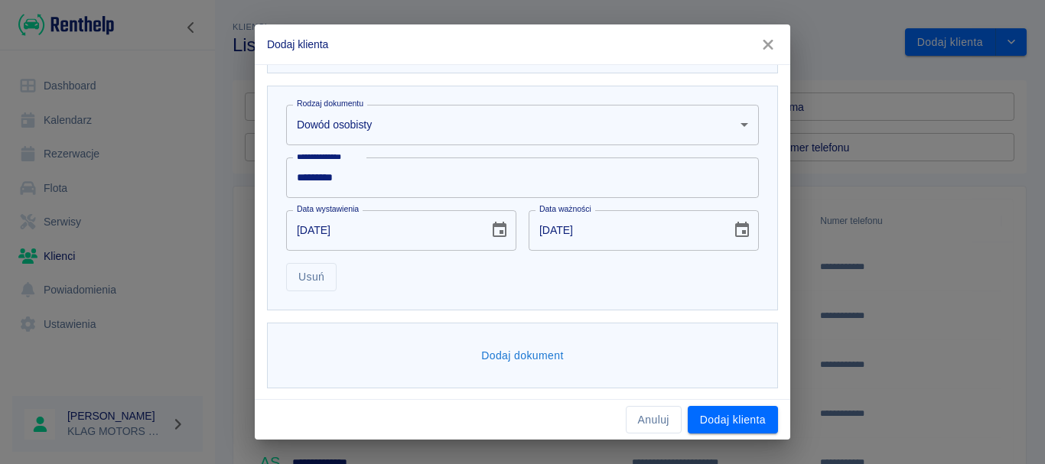
scroll to position [685, 0]
click at [716, 416] on button "Dodaj klienta" at bounding box center [733, 420] width 90 height 28
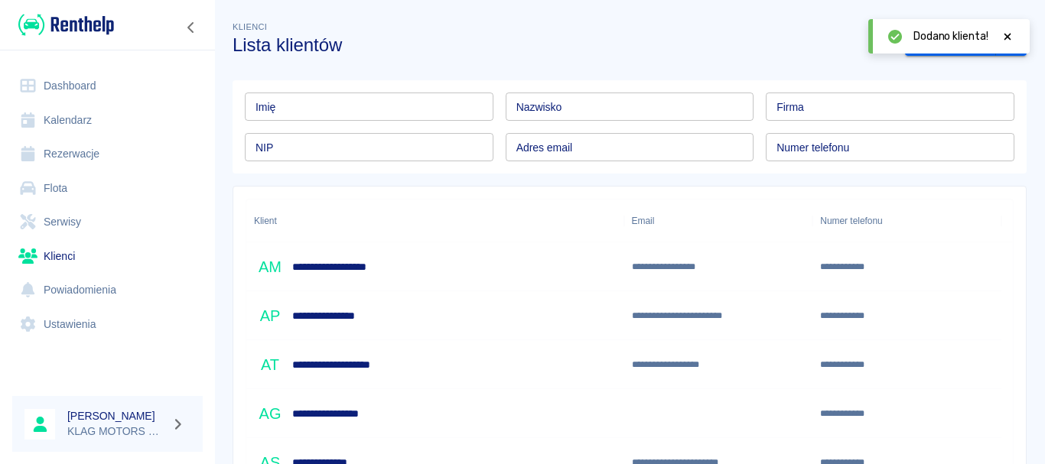
click at [92, 151] on link "Rezerwacje" at bounding box center [107, 154] width 190 height 34
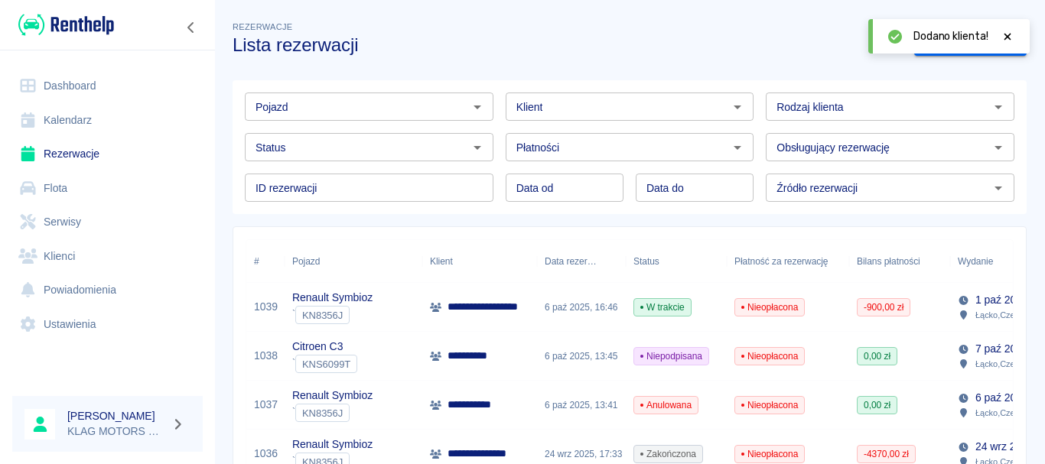
scroll to position [68, 0]
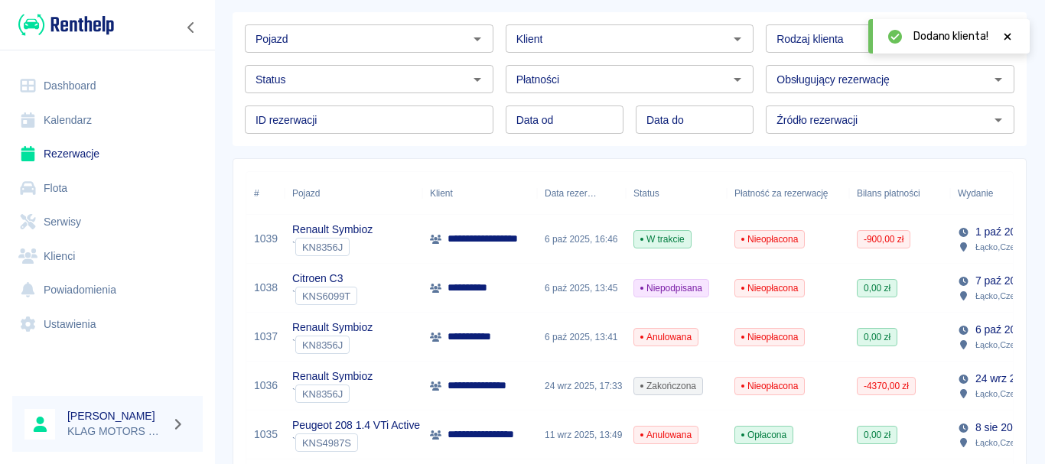
click at [398, 284] on div "Citroen C3 ` KNS6099T" at bounding box center [354, 288] width 138 height 49
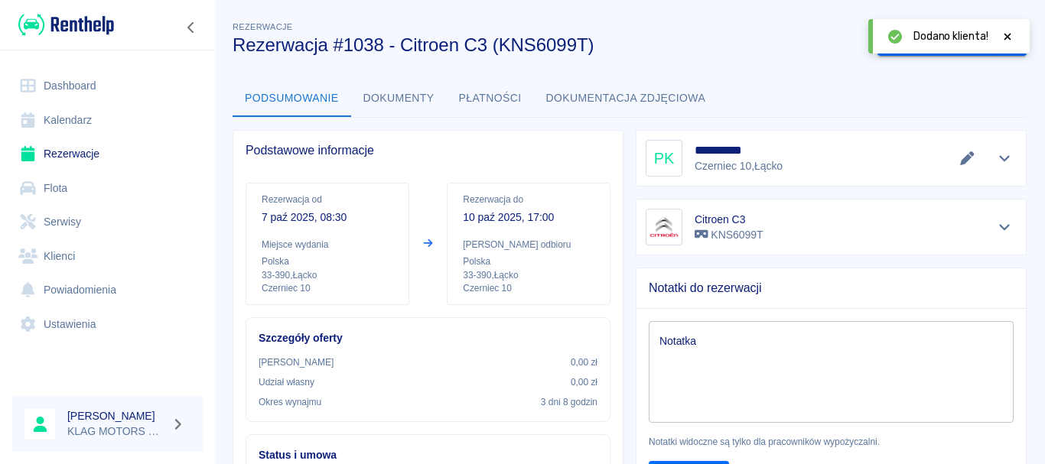
click at [1010, 40] on icon at bounding box center [1007, 36] width 14 height 11
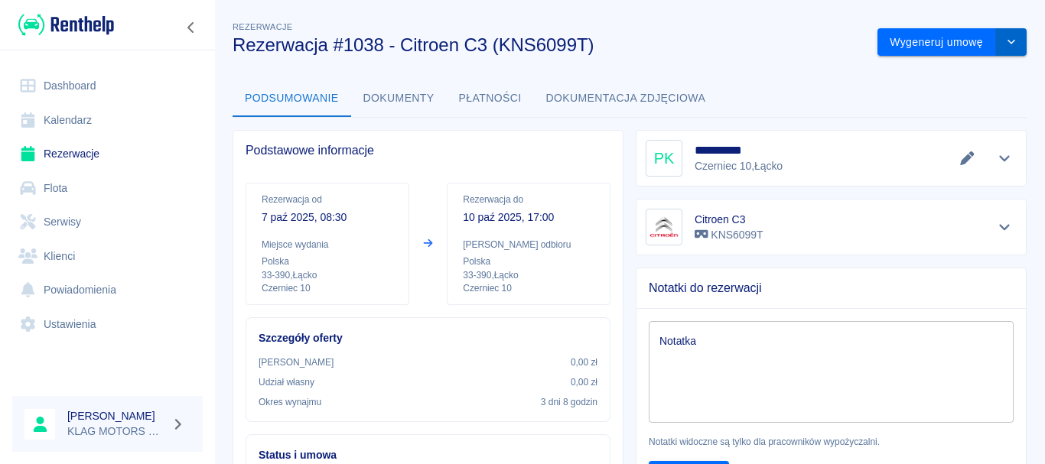
click at [1011, 44] on button "drop-down" at bounding box center [1011, 42] width 31 height 28
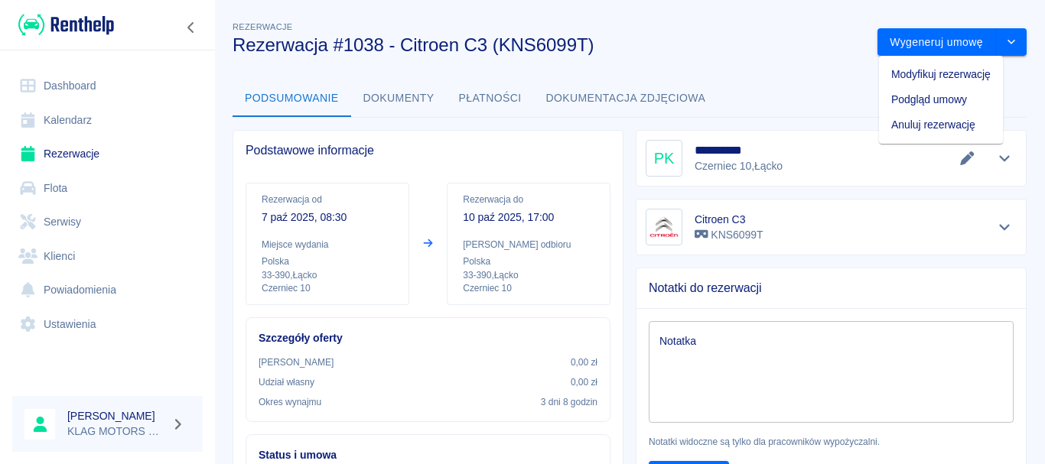
click at [909, 76] on li "Modyfikuj rezerwację" at bounding box center [941, 74] width 124 height 25
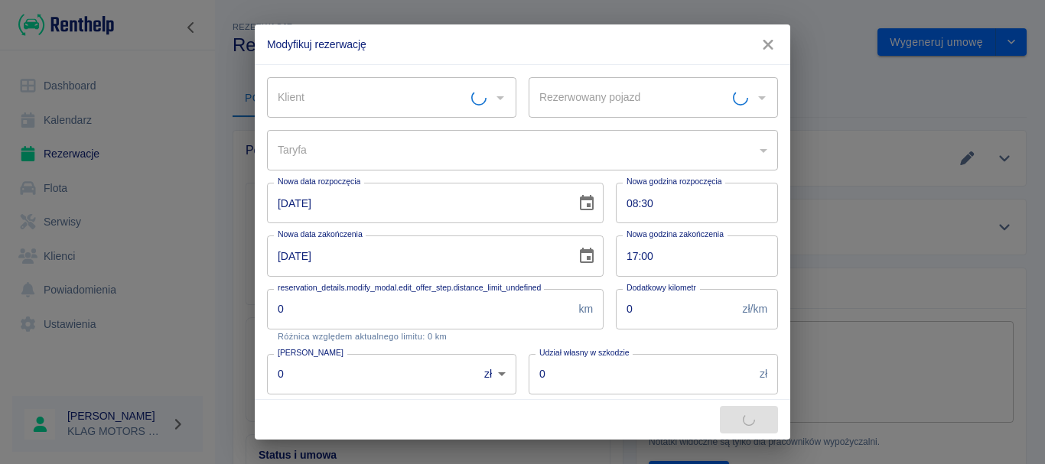
type input "Citroen C3 - KNS6099T"
type input "3eb2afea-40f3-446f-b8c5-1a91109f6799"
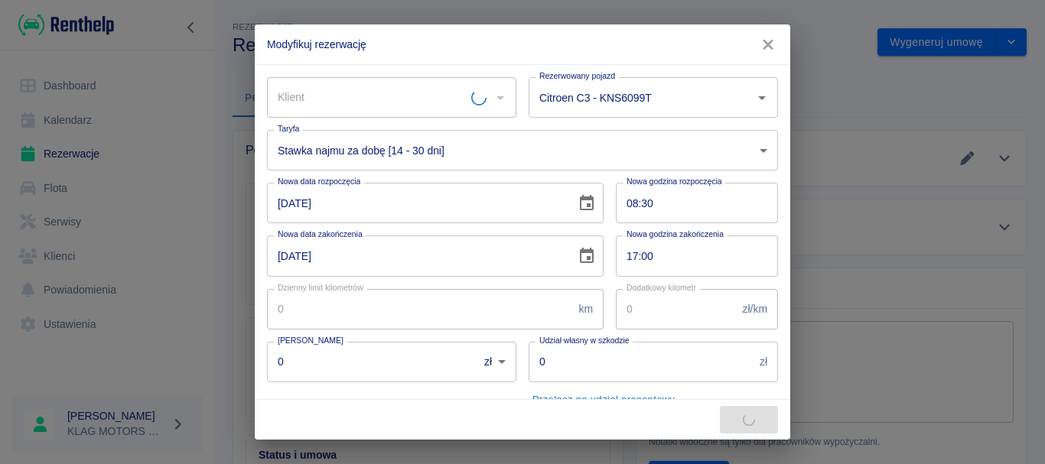
type input "[PERSON_NAME]"
type input "400"
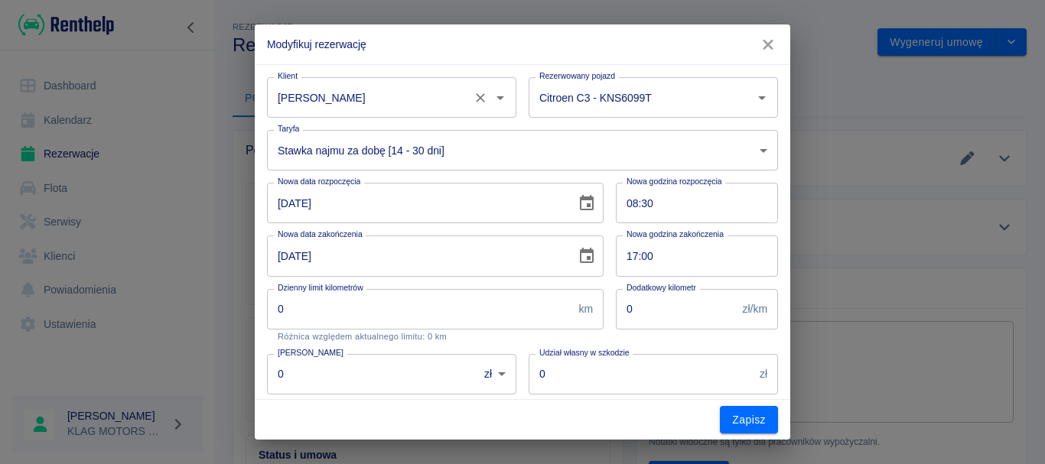
click at [464, 99] on div "[PERSON_NAME]" at bounding box center [391, 97] width 249 height 41
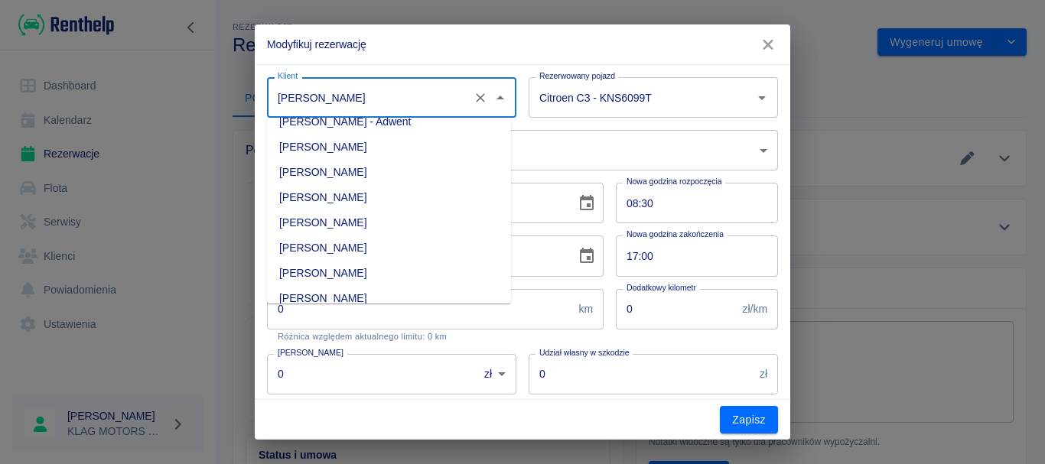
scroll to position [142, 0]
click at [360, 217] on li "[PERSON_NAME]" at bounding box center [389, 222] width 244 height 25
type input "[PERSON_NAME]"
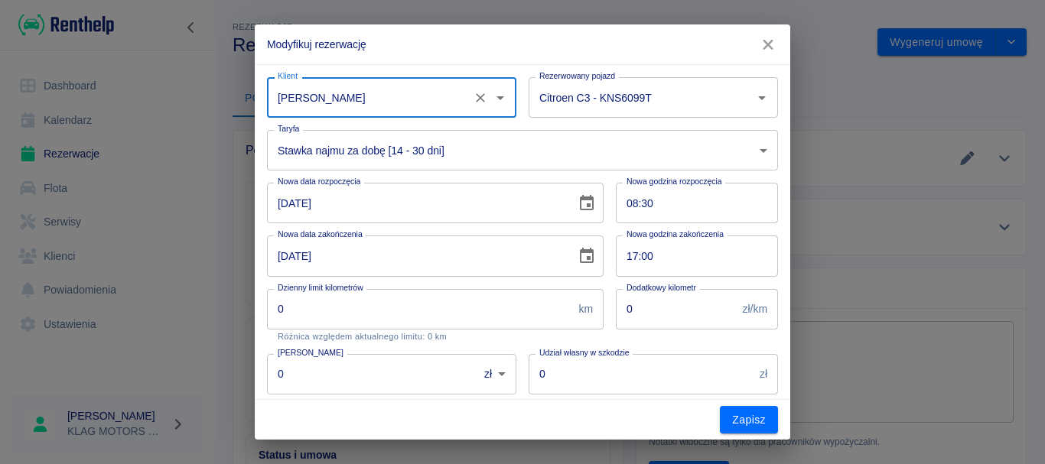
click at [499, 161] on body "Używamy plików Cookies, by zapewnić Ci najlepsze możliwe doświadczenie. Aby dow…" at bounding box center [522, 232] width 1045 height 464
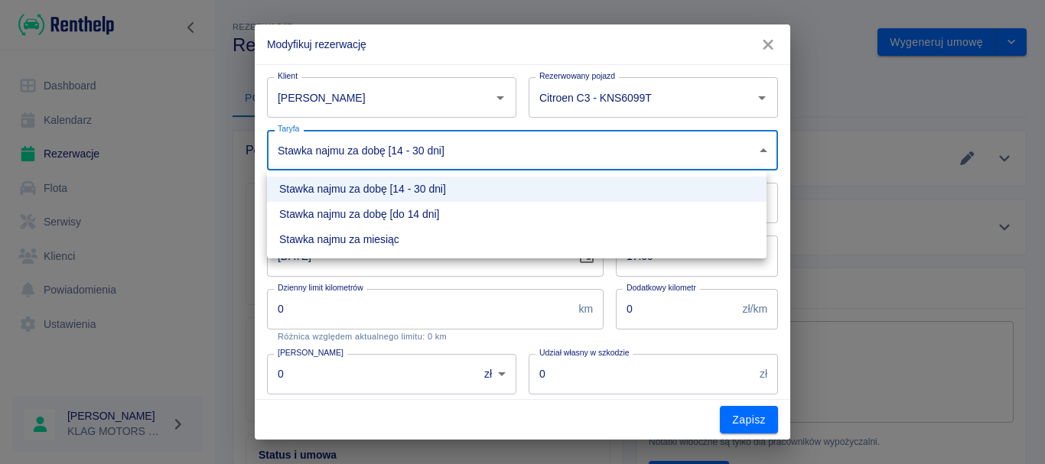
click at [431, 215] on li "Stawka najmu za dobę [do 14 dni]" at bounding box center [516, 214] width 499 height 25
type input "9c232039-3f21-440a-a92e-f41d35dc85a9"
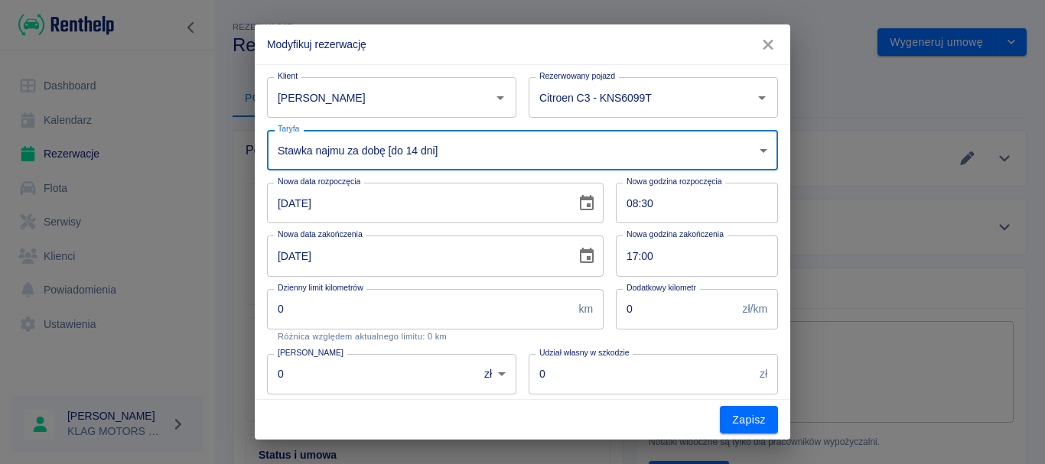
type input "480"
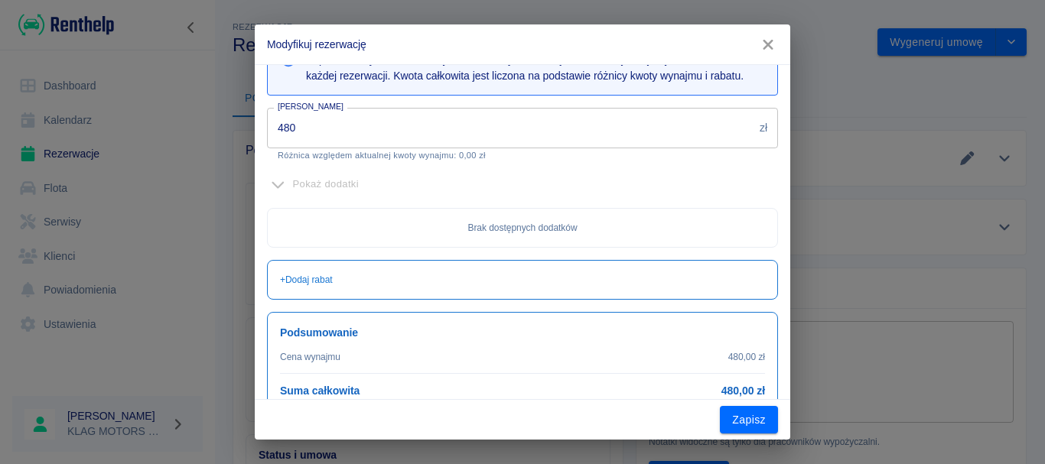
scroll to position [421, 0]
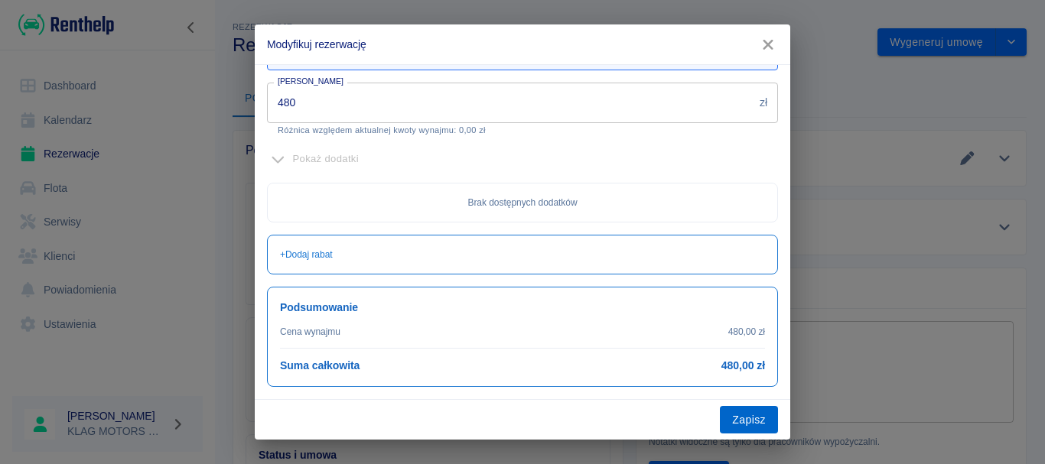
click at [741, 412] on button "Zapisz" at bounding box center [749, 420] width 58 height 28
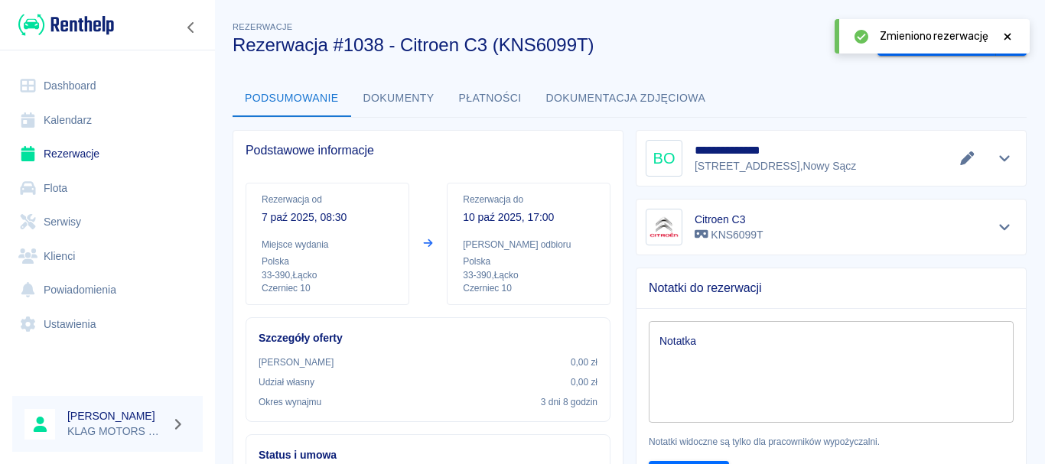
click at [623, 173] on div "**********" at bounding box center [824, 152] width 403 height 69
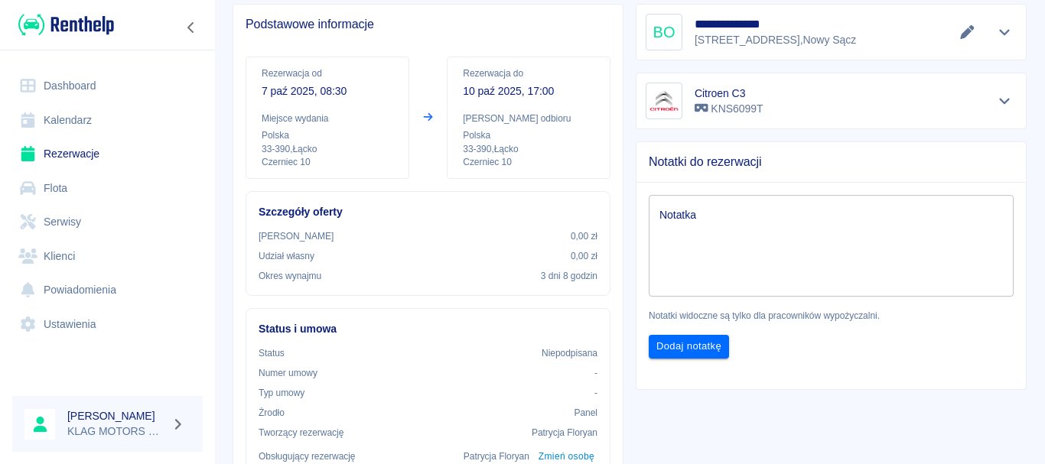
scroll to position [153, 0]
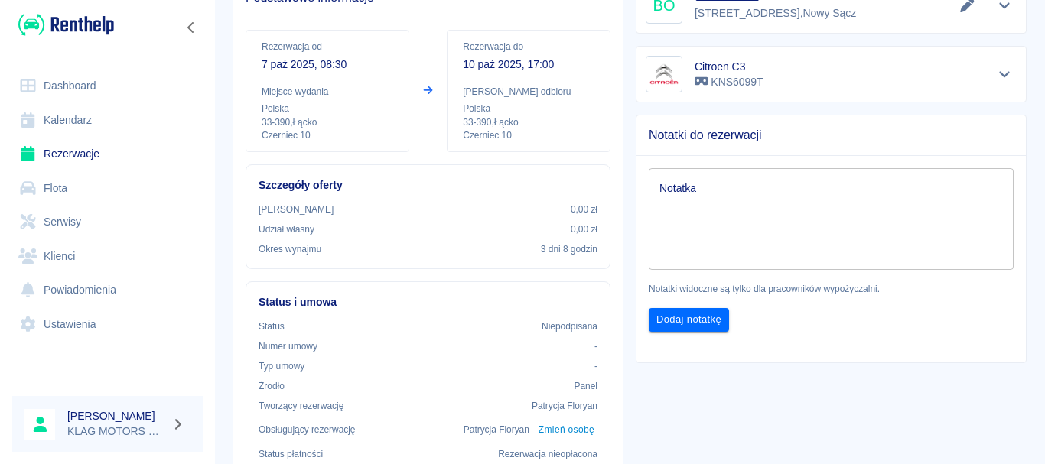
click at [732, 405] on div "**********" at bounding box center [824, 413] width 403 height 896
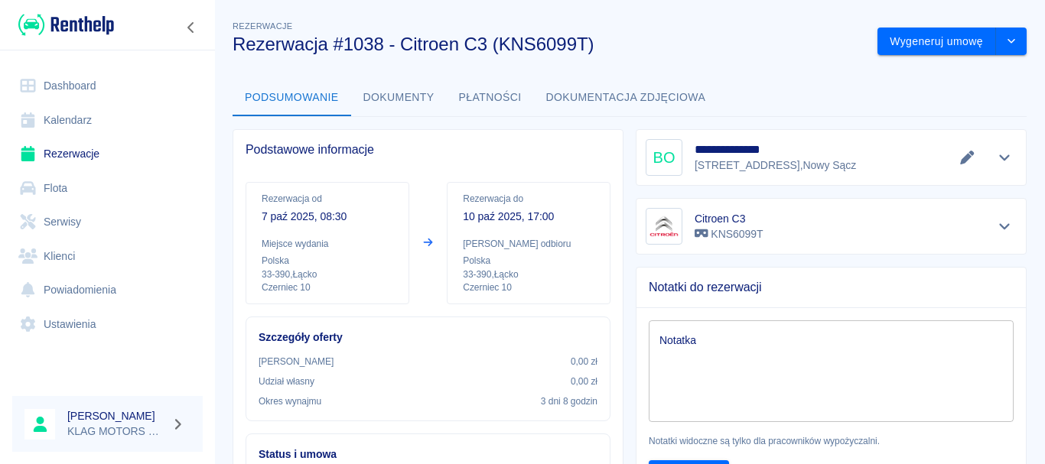
scroll to position [0, 0]
click at [940, 45] on button "Wygeneruj umowę" at bounding box center [936, 42] width 119 height 28
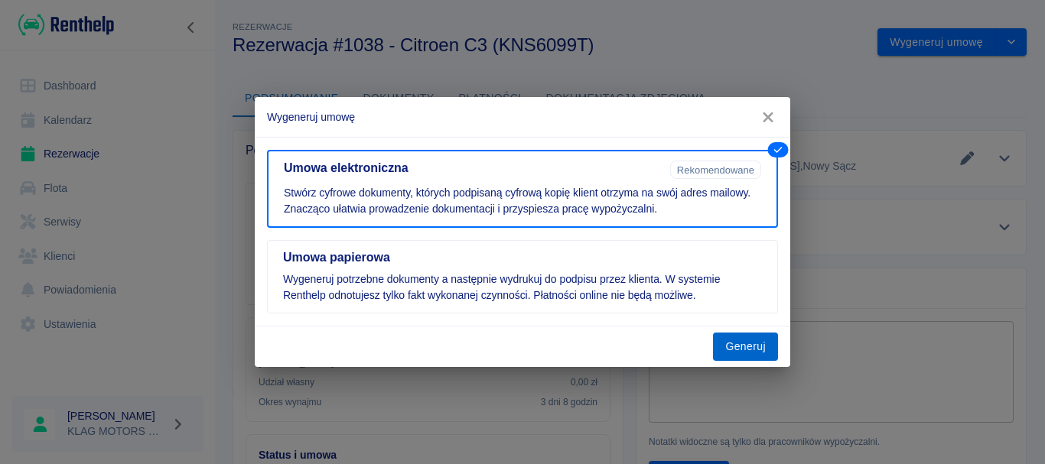
click at [747, 350] on button "Generuj" at bounding box center [745, 347] width 65 height 28
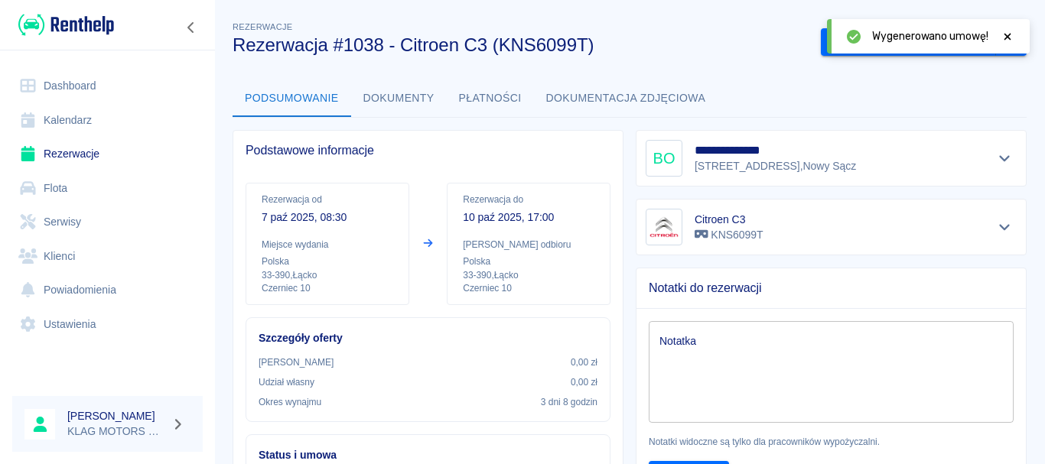
click at [1008, 36] on icon at bounding box center [1007, 36] width 7 height 7
